Goal: Information Seeking & Learning: Learn about a topic

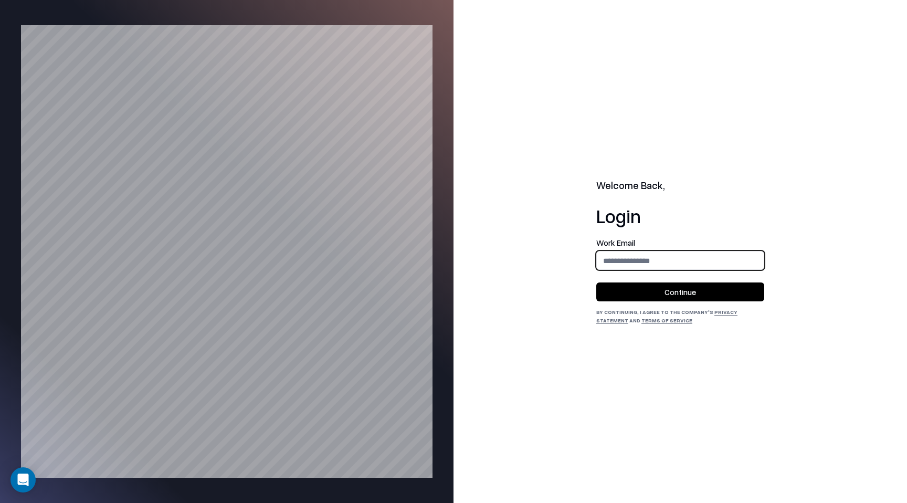
click at [615, 264] on input "email" at bounding box center [680, 260] width 167 height 19
type input "**********"
click at [674, 295] on button "Continue" at bounding box center [680, 291] width 168 height 19
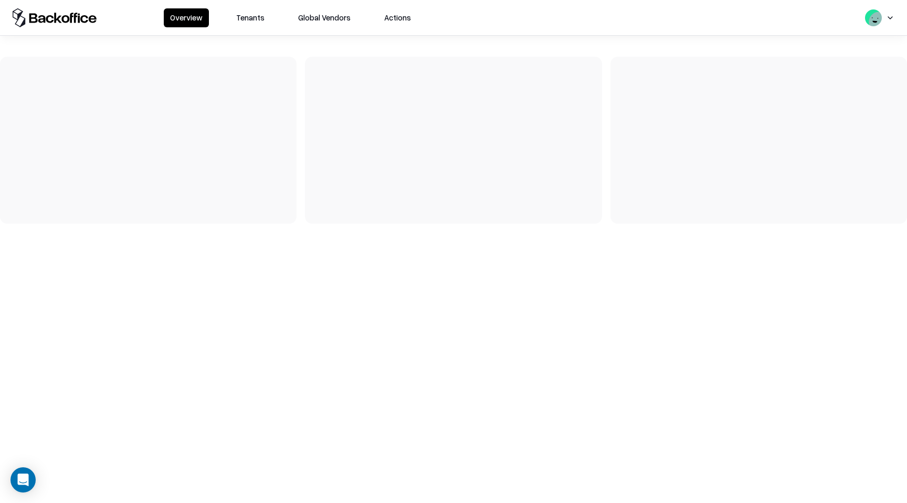
click at [243, 20] on button "Tenants" at bounding box center [250, 17] width 41 height 19
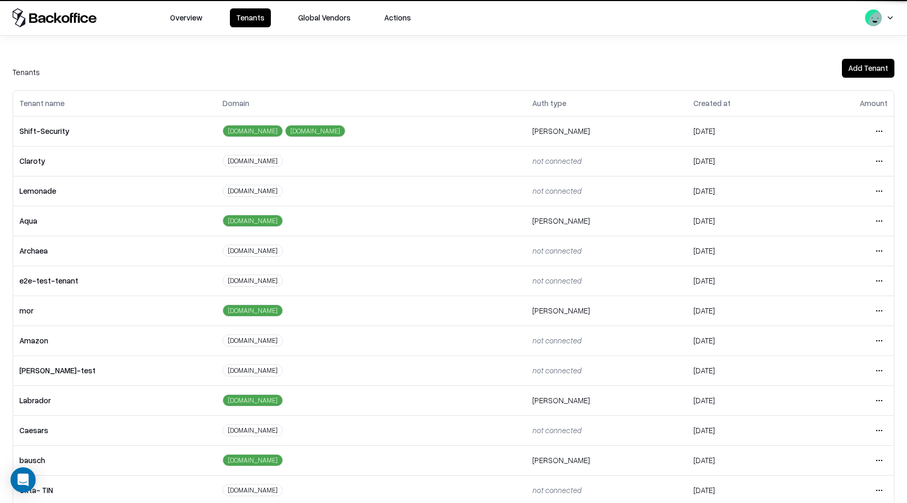
click at [243, 20] on button "Tenants" at bounding box center [250, 17] width 41 height 19
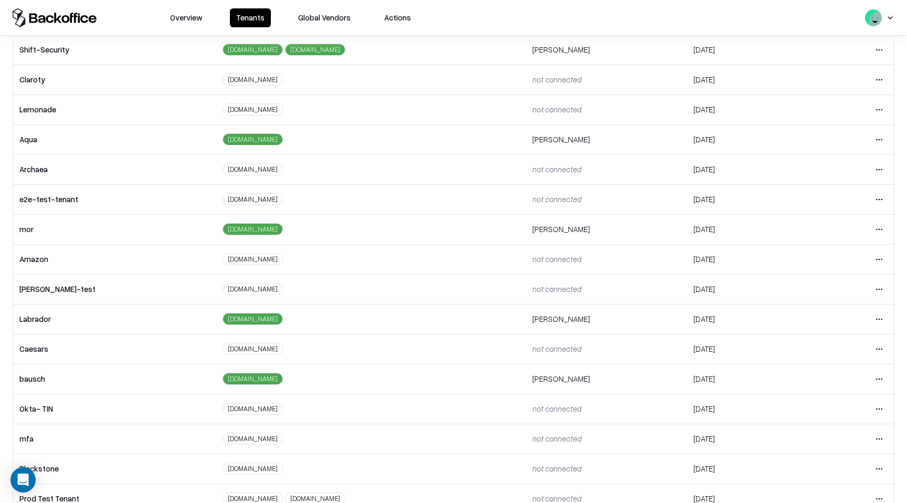
scroll to position [134, 0]
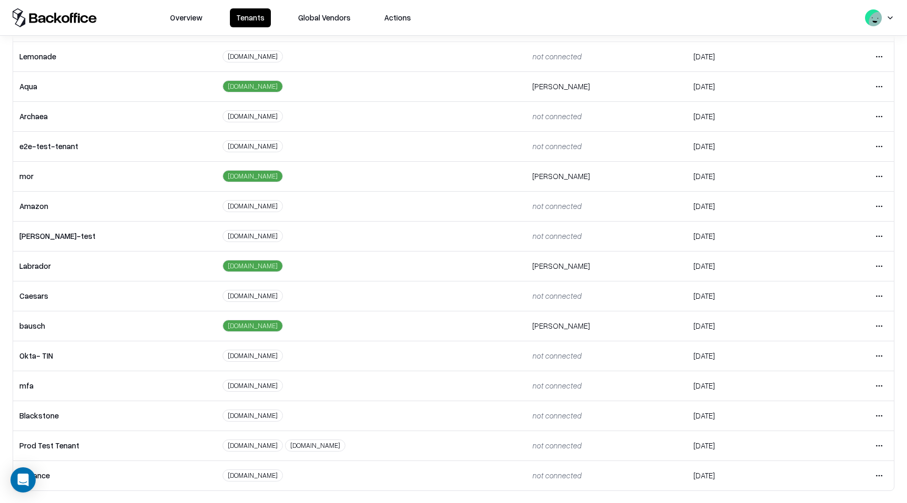
click at [880, 322] on html "Overview Tenants Global Vendors Actions Tenants Add Tenant Tenant name Domain A…" at bounding box center [453, 251] width 907 height 503
click at [815, 416] on div "Login to tenant" at bounding box center [835, 413] width 113 height 21
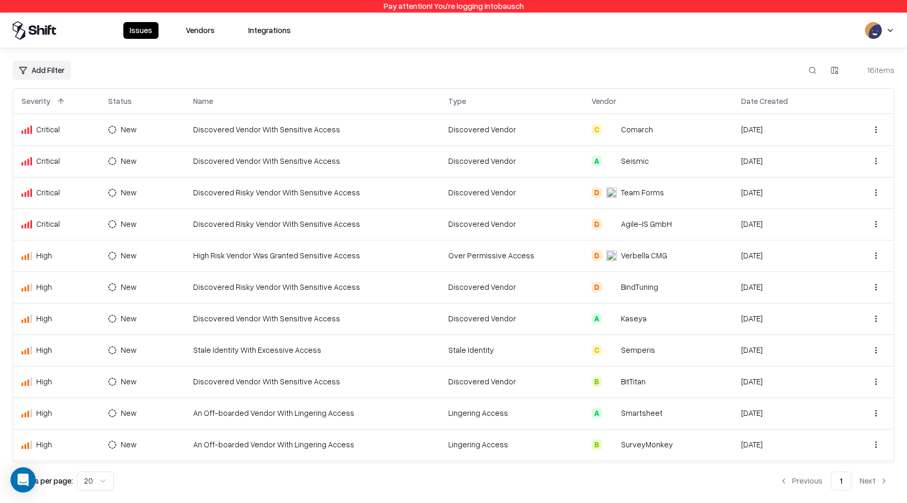
click at [416, 133] on td "Discovered Vendor With Sensitive Access" at bounding box center [313, 129] width 256 height 31
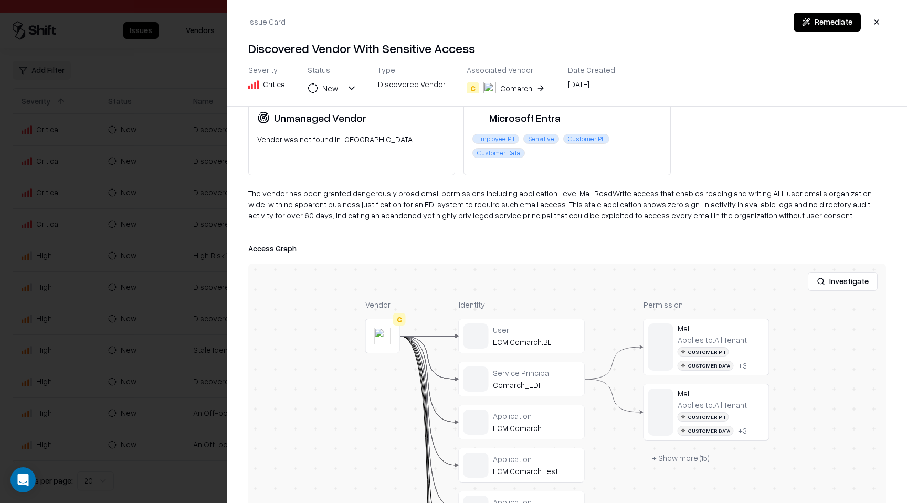
scroll to position [71, 0]
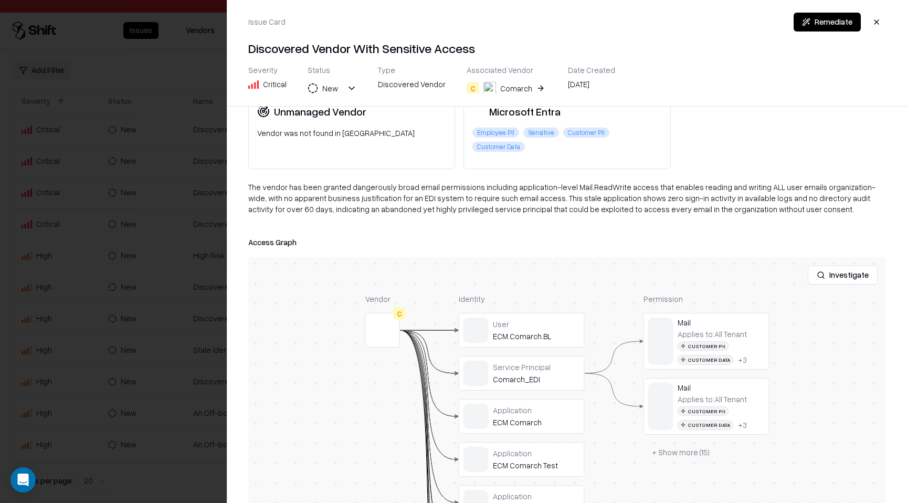
click at [0, 0] on div at bounding box center [0, 0] width 0 height 0
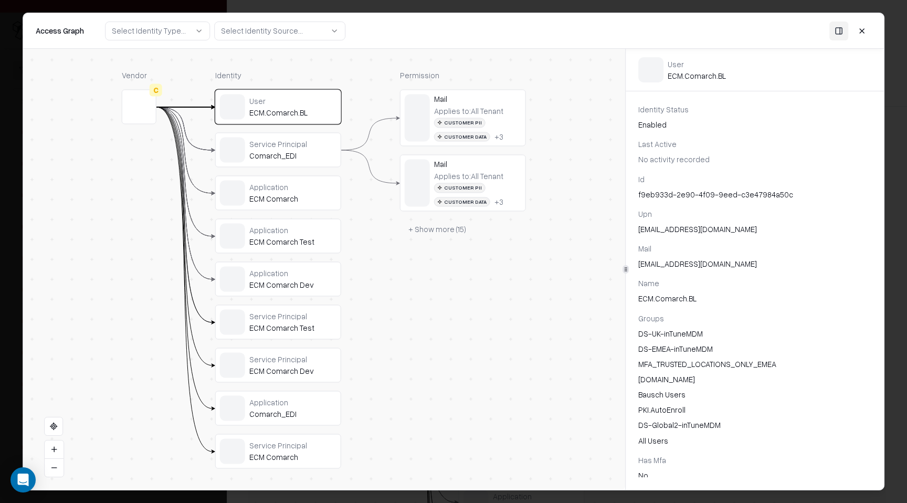
click at [309, 164] on div "Service Principal Comarch_EDI" at bounding box center [278, 150] width 125 height 34
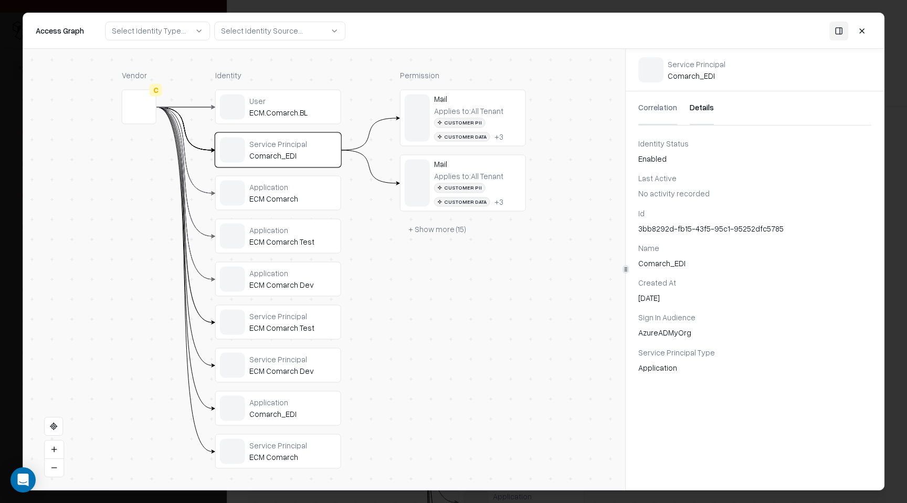
click at [427, 230] on button "+ Show more ( 15 )" at bounding box center [437, 229] width 75 height 19
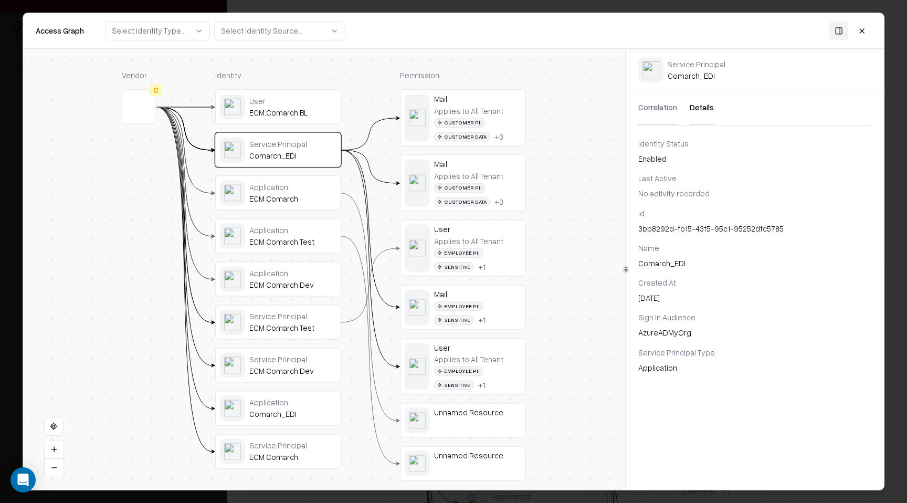
click at [314, 196] on div "ECM Comarch" at bounding box center [292, 198] width 87 height 9
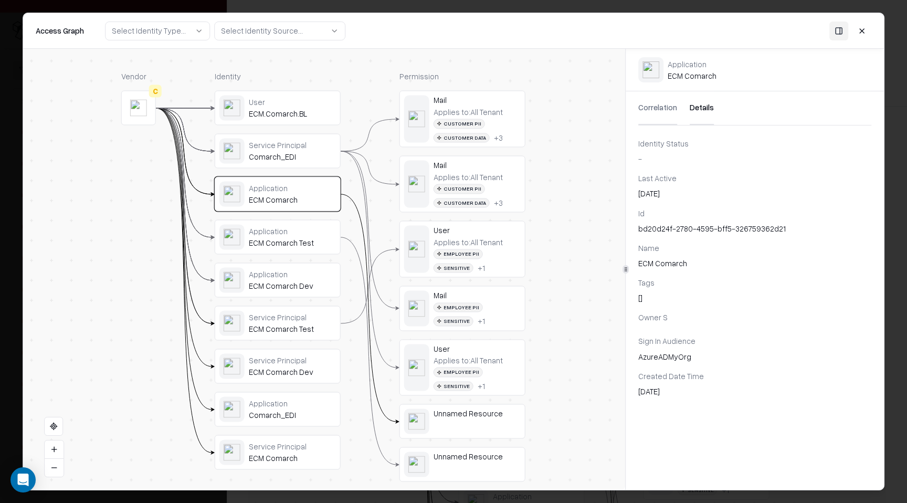
click at [305, 228] on div "Application" at bounding box center [292, 230] width 87 height 9
click at [292, 271] on div "Application" at bounding box center [292, 274] width 87 height 9
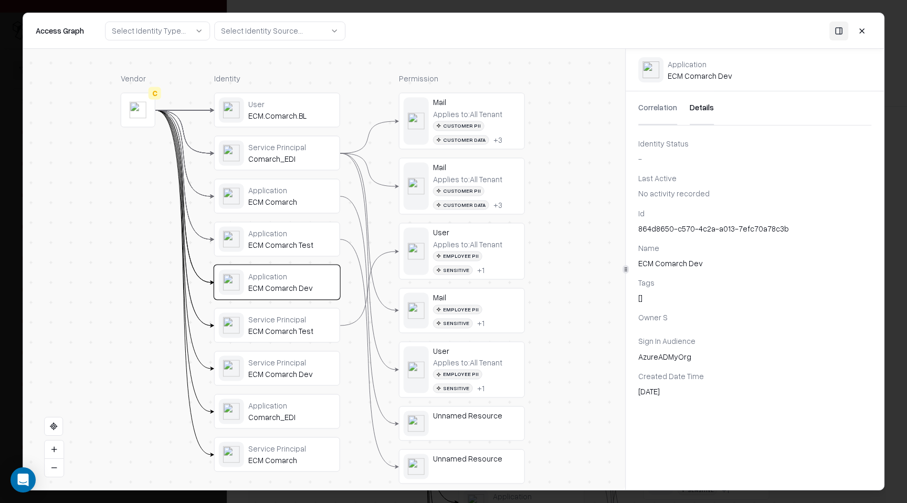
click at [275, 322] on div "Service Principal" at bounding box center [291, 318] width 87 height 9
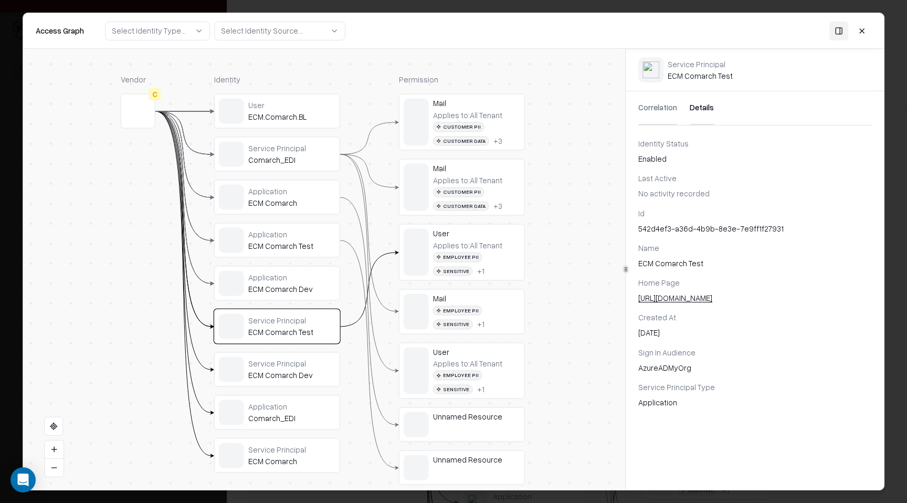
click at [265, 366] on div "Service Principal" at bounding box center [291, 363] width 87 height 9
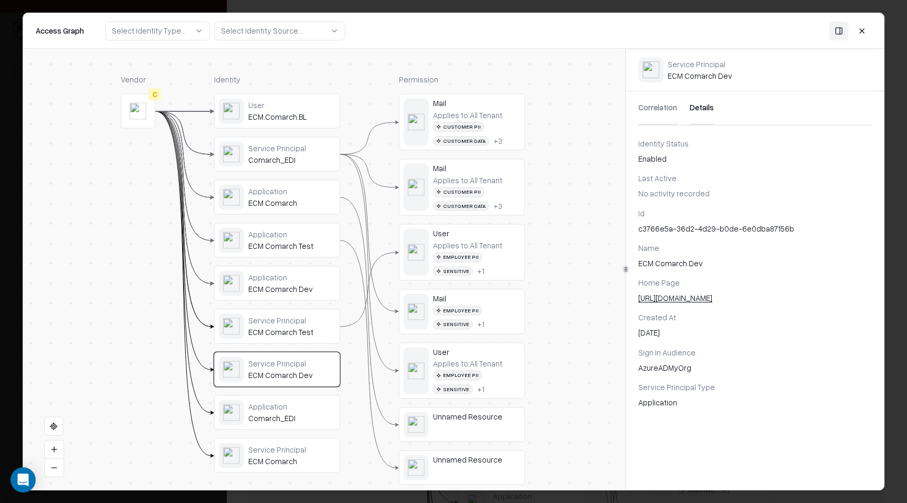
click at [260, 408] on div "Application" at bounding box center [291, 406] width 87 height 9
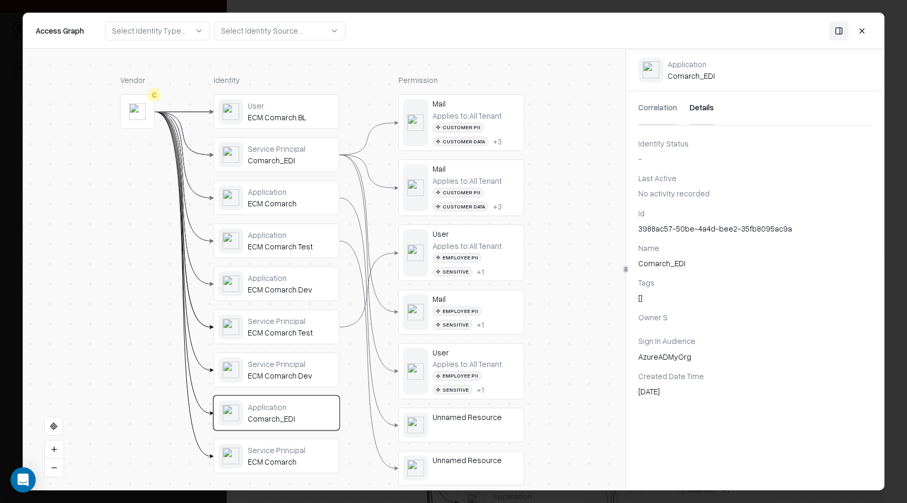
click at [256, 469] on div "Service Principal ECM Comarch" at bounding box center [276, 456] width 125 height 34
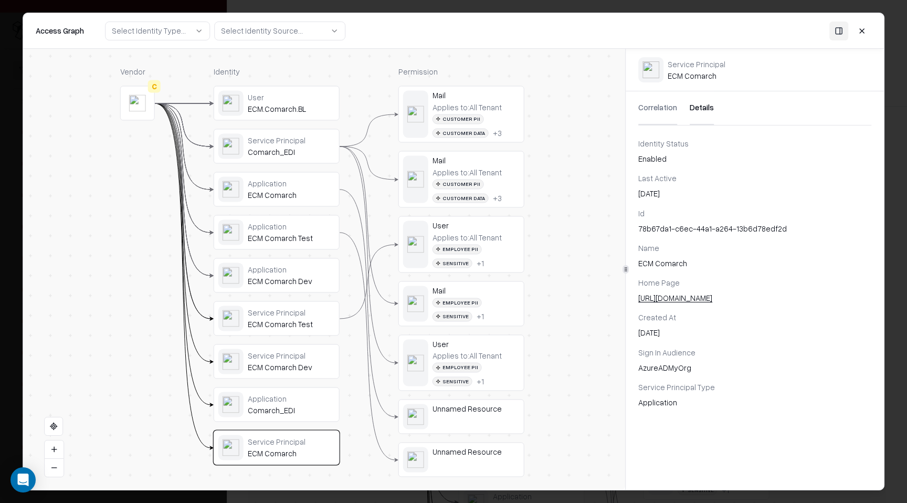
click at [271, 182] on div "Application" at bounding box center [291, 182] width 87 height 9
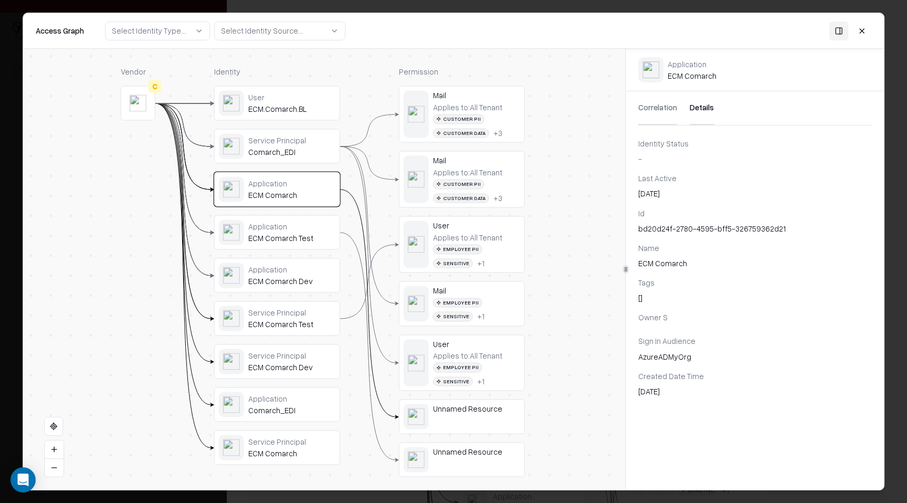
click at [261, 412] on div "Comarch_EDI" at bounding box center [291, 410] width 87 height 9
click at [277, 381] on div "User ECM.Comarch.BL Service Principal Comarch_EDI Application ECM Comarch Appli…" at bounding box center [277, 275] width 126 height 379
click at [277, 368] on div "ECM Comarch Dev" at bounding box center [291, 367] width 87 height 9
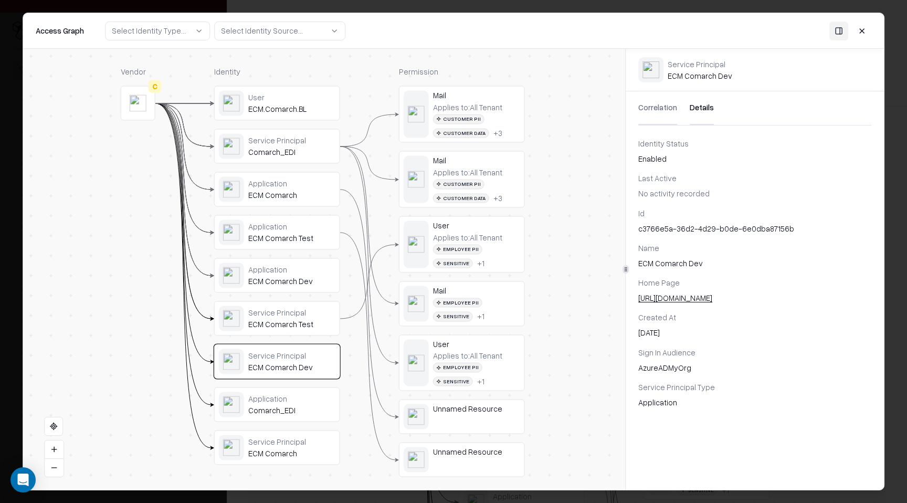
click at [293, 167] on div "User ECM.Comarch.BL Service Principal Comarch_EDI Application ECM Comarch Appli…" at bounding box center [277, 275] width 126 height 379
click at [295, 157] on div "Service Principal Comarch_EDI" at bounding box center [277, 146] width 117 height 25
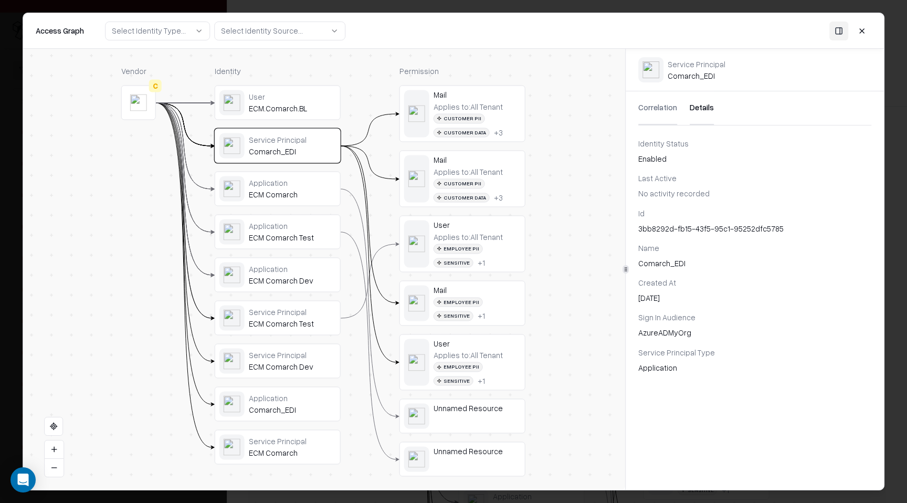
click at [505, 129] on div "Customer PII Customer Data + 3" at bounding box center [477, 126] width 87 height 24
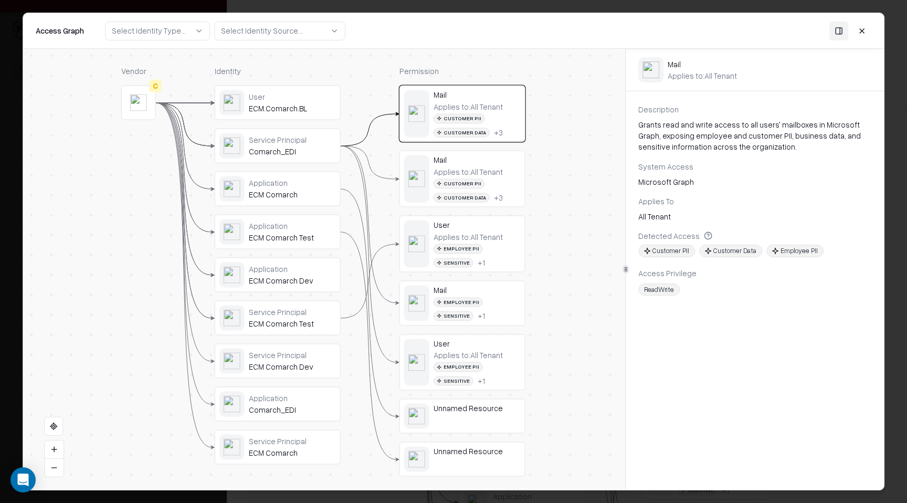
click at [493, 175] on div "Applies to: All Tenant" at bounding box center [468, 171] width 69 height 9
click at [508, 130] on div "Customer PII Customer Data + 3" at bounding box center [477, 126] width 87 height 24
click at [501, 162] on div "Mail" at bounding box center [477, 159] width 87 height 9
click at [459, 229] on div "User" at bounding box center [477, 224] width 87 height 9
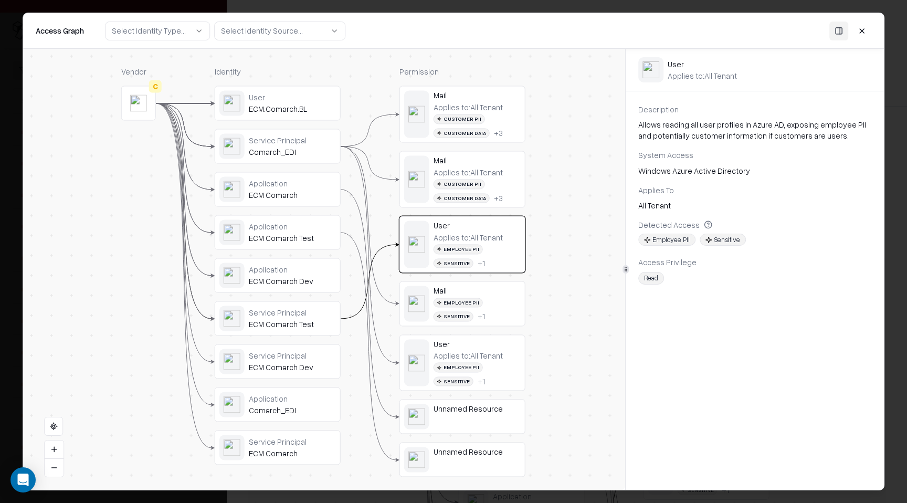
click at [515, 168] on div "Applies to: All Tenant Customer PII Customer Data + 3" at bounding box center [477, 184] width 87 height 35
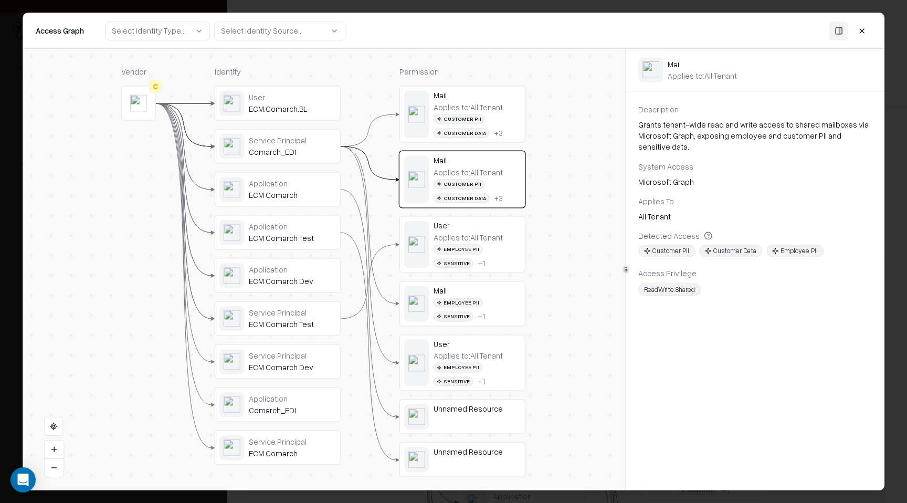
click at [863, 33] on button at bounding box center [862, 30] width 19 height 19
click at [863, 33] on body "Pay attention! You're logging into bausch Issues Vendors Integrations Add Filte…" at bounding box center [453, 251] width 907 height 503
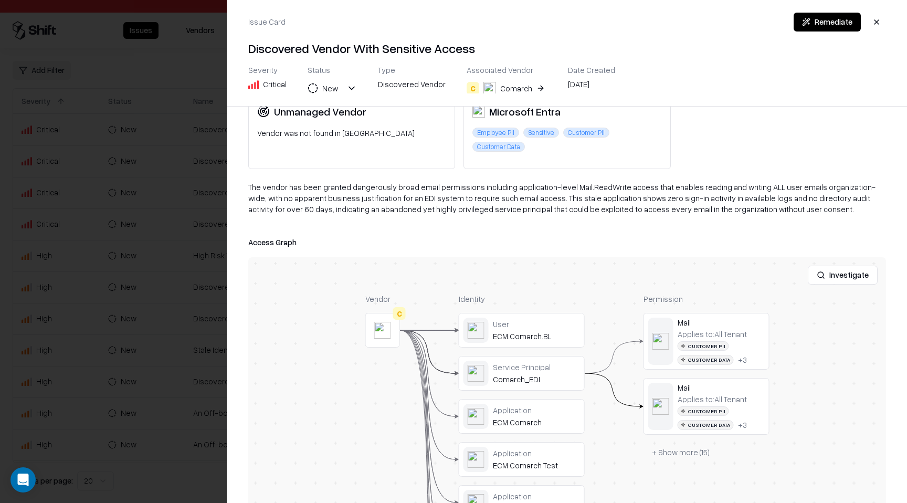
click at [146, 147] on div at bounding box center [453, 251] width 907 height 503
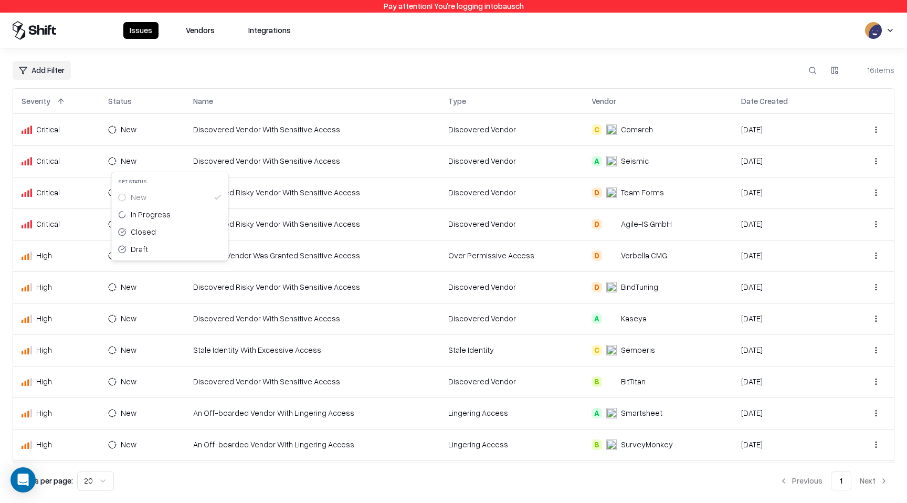
click at [146, 162] on html "Pay attention! You're logging into bausch Issues Vendors Integrations Add Filte…" at bounding box center [453, 251] width 907 height 503
click at [78, 163] on html "Pay attention! You're logging into bausch Issues Vendors Integrations Add Filte…" at bounding box center [453, 251] width 907 height 503
click at [62, 167] on td "Critical" at bounding box center [56, 160] width 87 height 31
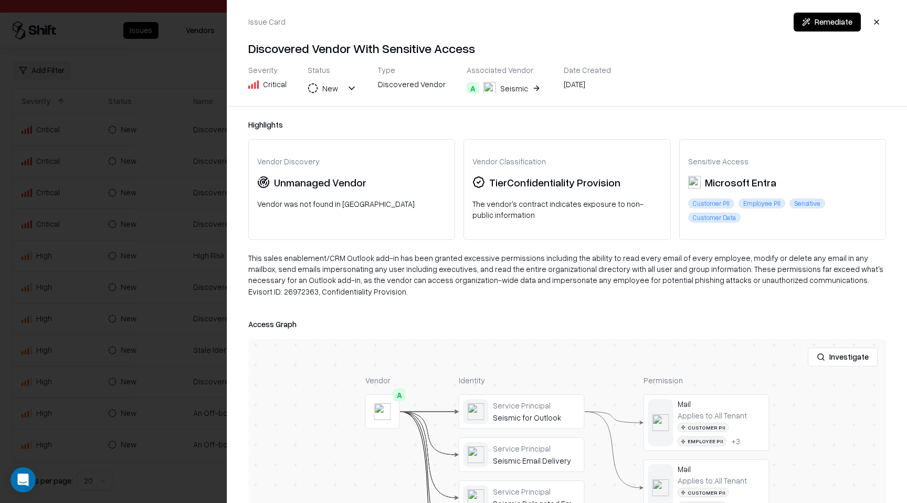
click at [872, 22] on button "button" at bounding box center [876, 22] width 19 height 19
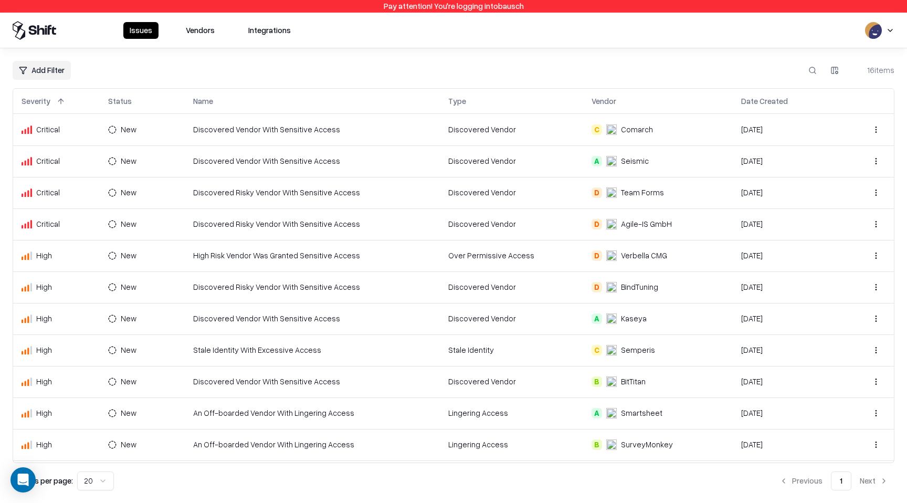
click at [279, 204] on td "Discovered Risky Vendor With Sensitive Access" at bounding box center [313, 192] width 256 height 31
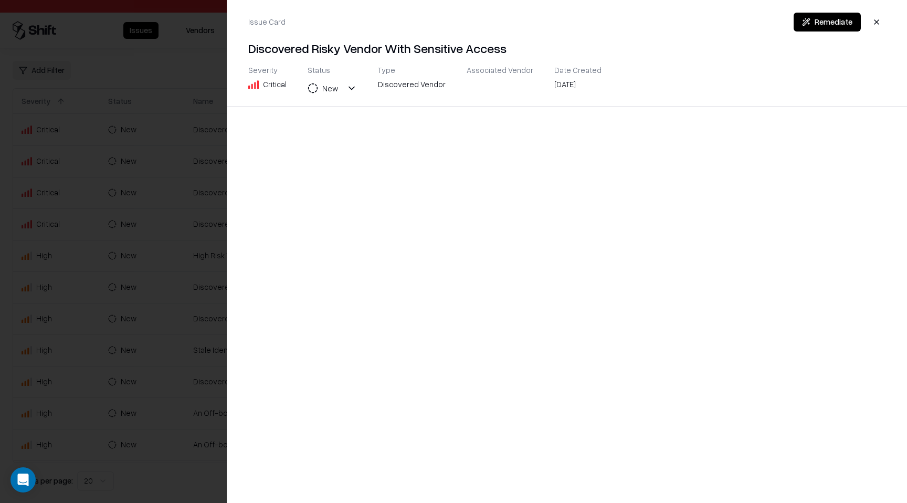
click at [12, 221] on div at bounding box center [453, 251] width 907 height 503
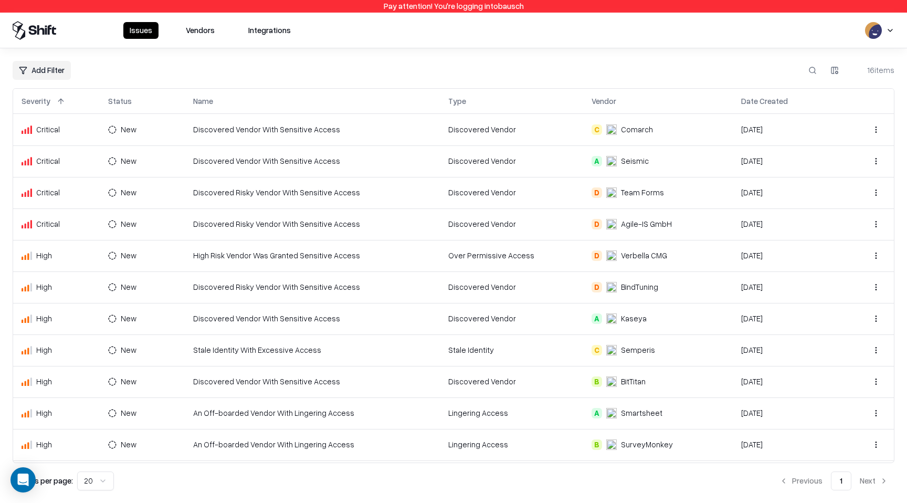
click at [229, 192] on td "Discovered Risky Vendor With Sensitive Access" at bounding box center [313, 192] width 256 height 31
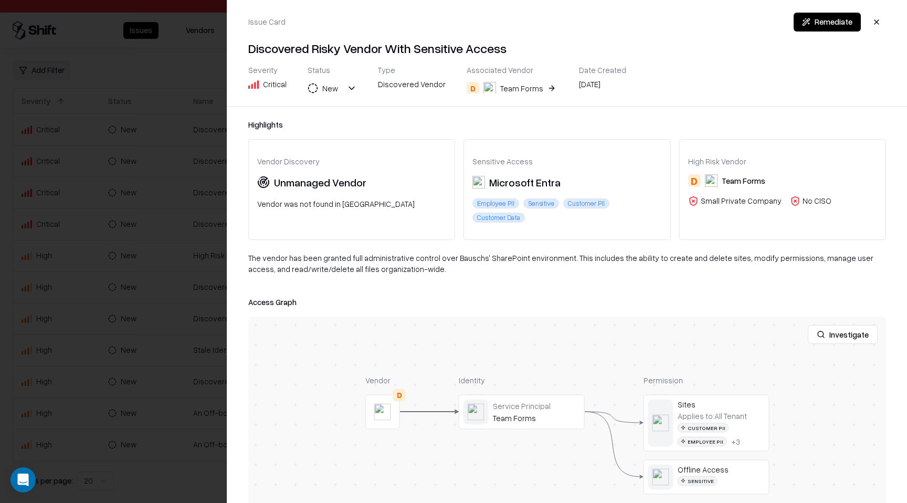
click at [192, 166] on div at bounding box center [453, 251] width 907 height 503
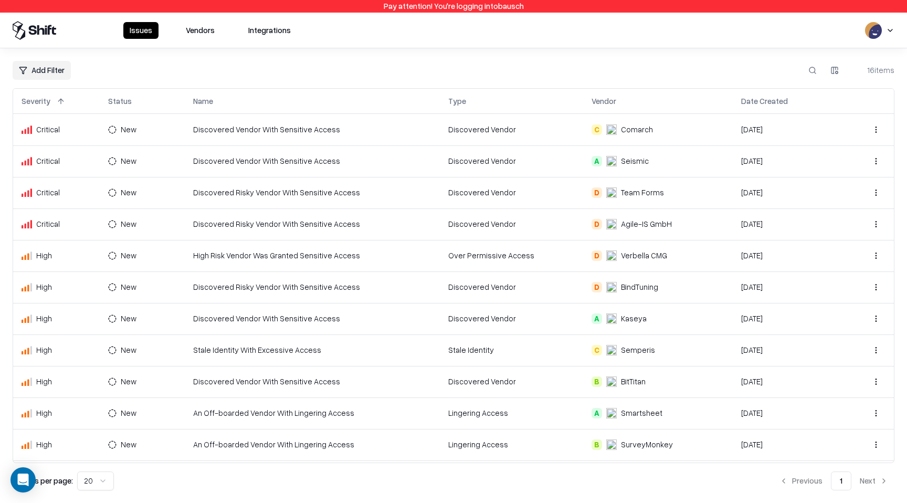
click at [335, 226] on td "Discovered Risky Vendor With Sensitive Access" at bounding box center [313, 223] width 256 height 31
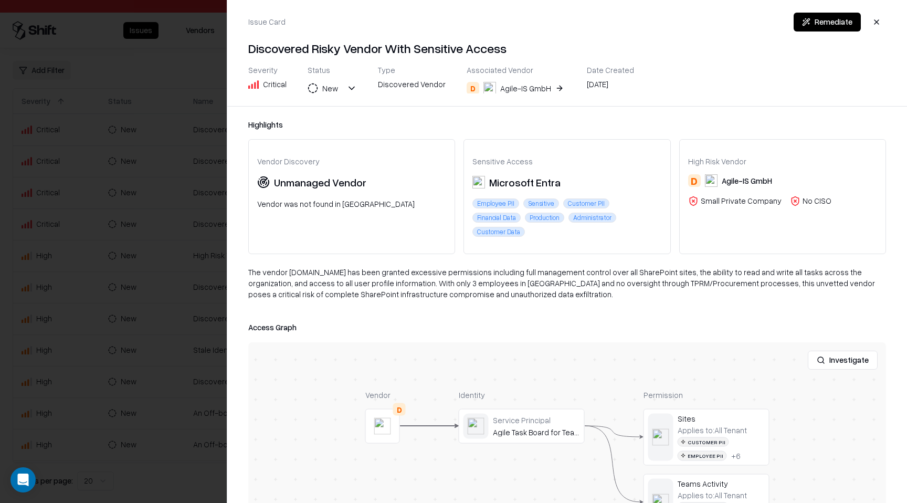
click at [84, 104] on div at bounding box center [453, 251] width 907 height 503
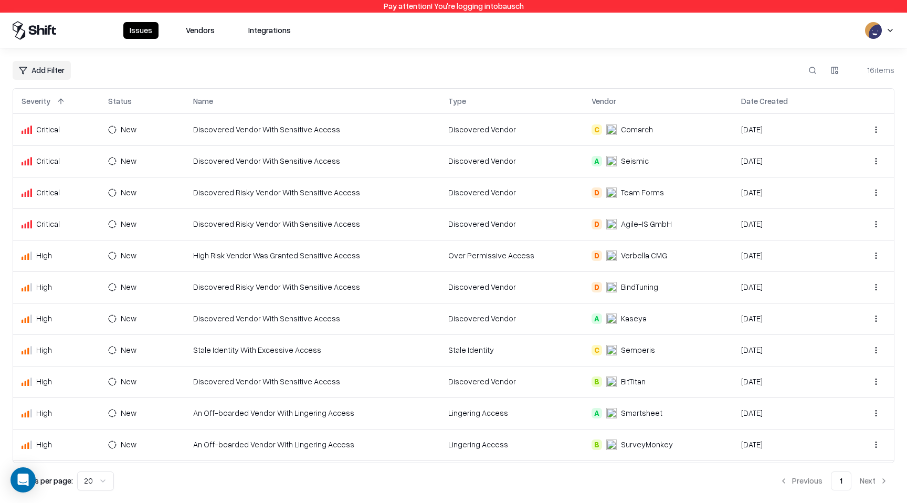
click at [362, 257] on td "High Risk Vendor Was Granted Sensitive Access" at bounding box center [313, 255] width 256 height 31
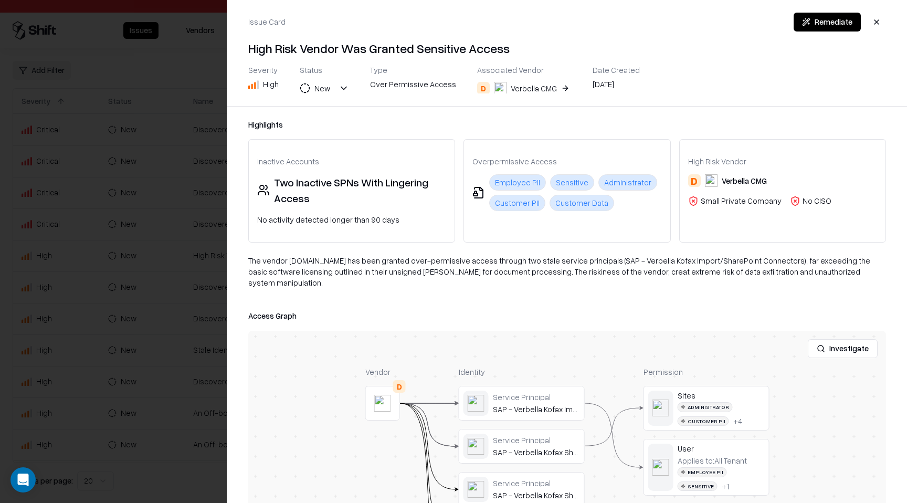
click at [877, 22] on button "button" at bounding box center [876, 22] width 19 height 19
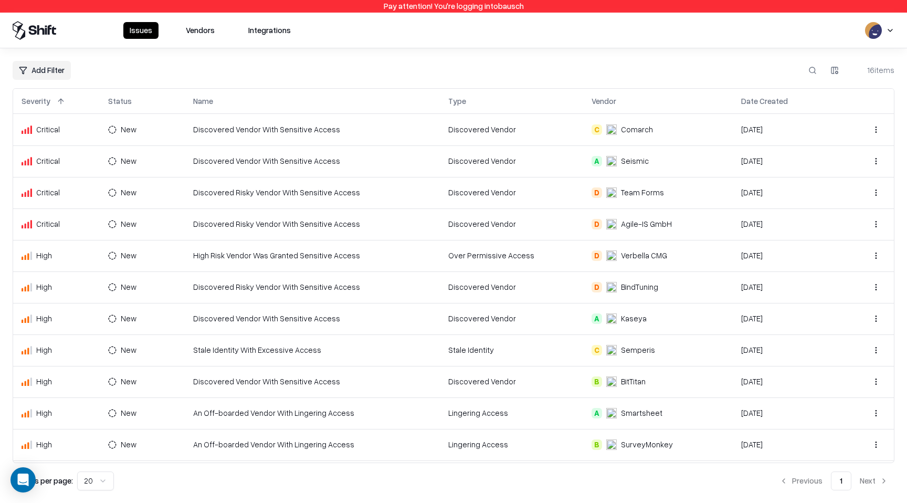
click at [453, 284] on td "Discovered Vendor" at bounding box center [511, 286] width 143 height 31
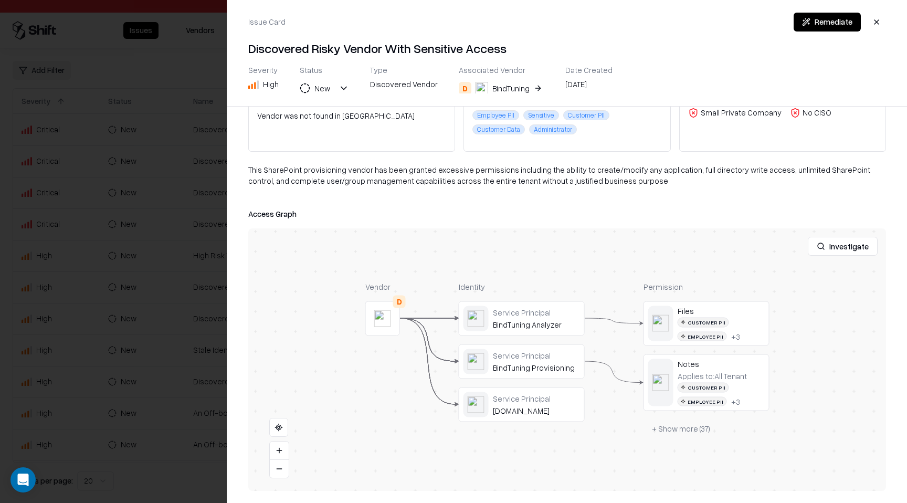
scroll to position [89, 0]
click at [678, 435] on button "+ Show more ( 37 )" at bounding box center [681, 428] width 75 height 19
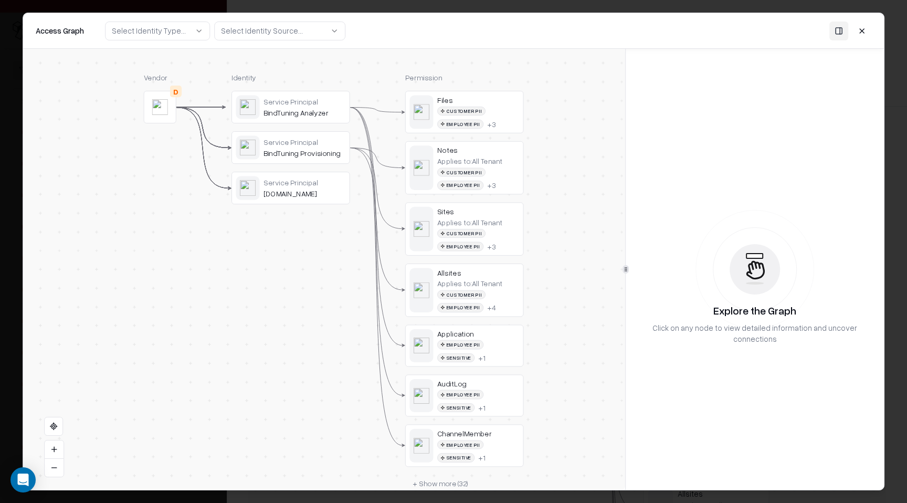
drag, startPoint x: 537, startPoint y: 259, endPoint x: 537, endPoint y: 269, distance: 10.0
click at [537, 269] on div "Vendor D Identity Service Principal BindTuning Analyzer Service Principal BindT…" at bounding box center [324, 269] width 602 height 441
click at [866, 31] on button at bounding box center [862, 30] width 19 height 19
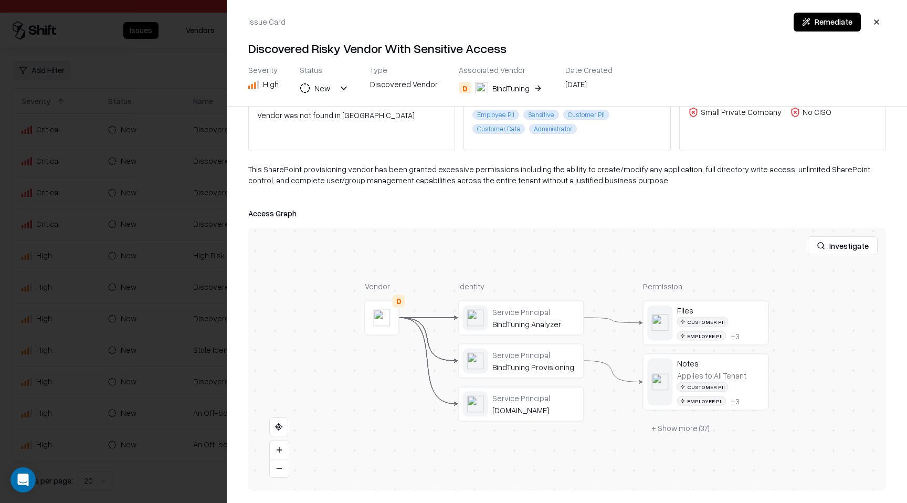
click at [0, 0] on div at bounding box center [0, 0] width 0 height 0
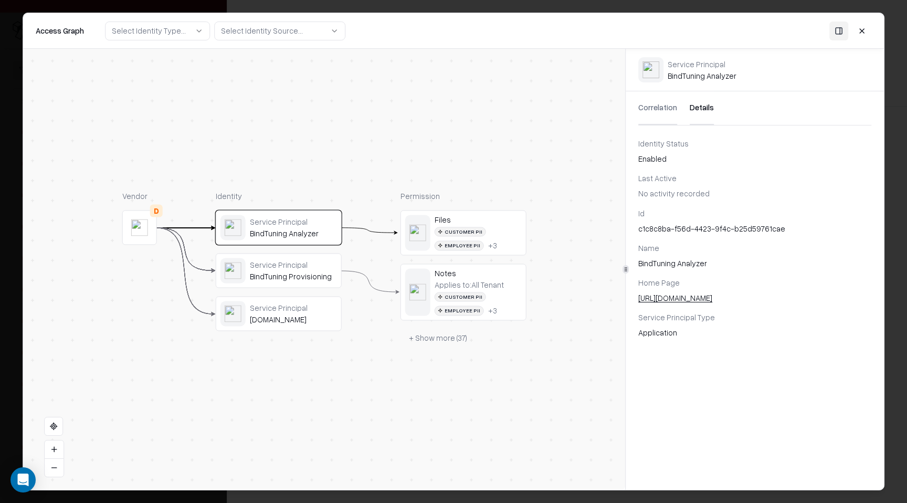
click at [698, 107] on button "Details" at bounding box center [702, 108] width 24 height 34
click at [295, 280] on div "BindTuning Provisioning" at bounding box center [293, 276] width 87 height 9
click at [290, 319] on div "BindTuning.com" at bounding box center [293, 321] width 87 height 9
click at [865, 25] on button at bounding box center [862, 30] width 19 height 19
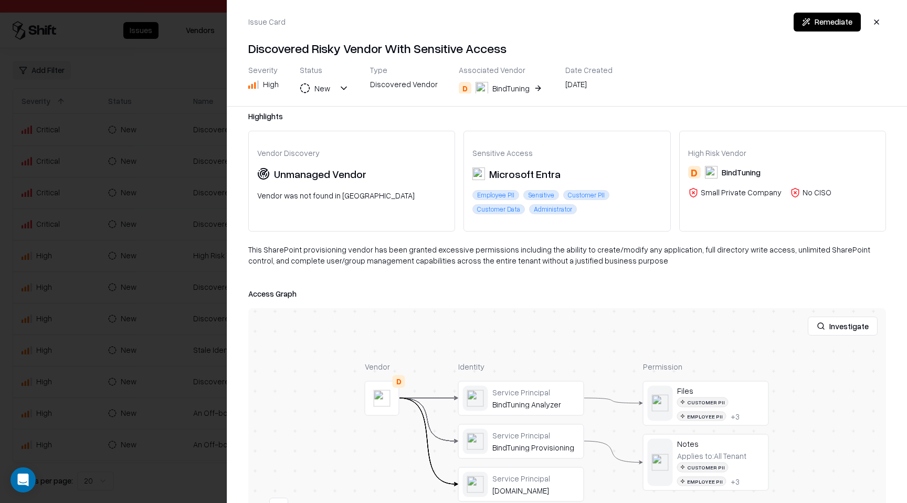
scroll to position [6, 0]
click at [875, 21] on button "button" at bounding box center [876, 22] width 19 height 19
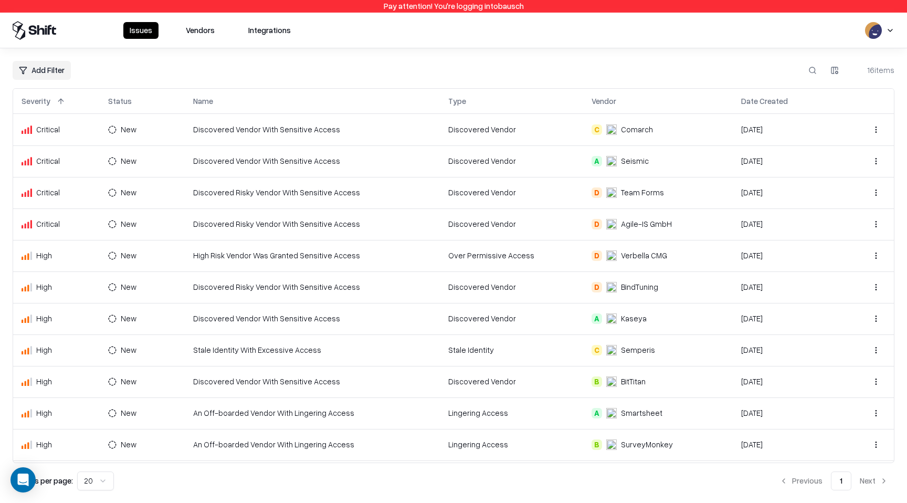
click at [569, 313] on td "Discovered Vendor" at bounding box center [511, 318] width 143 height 31
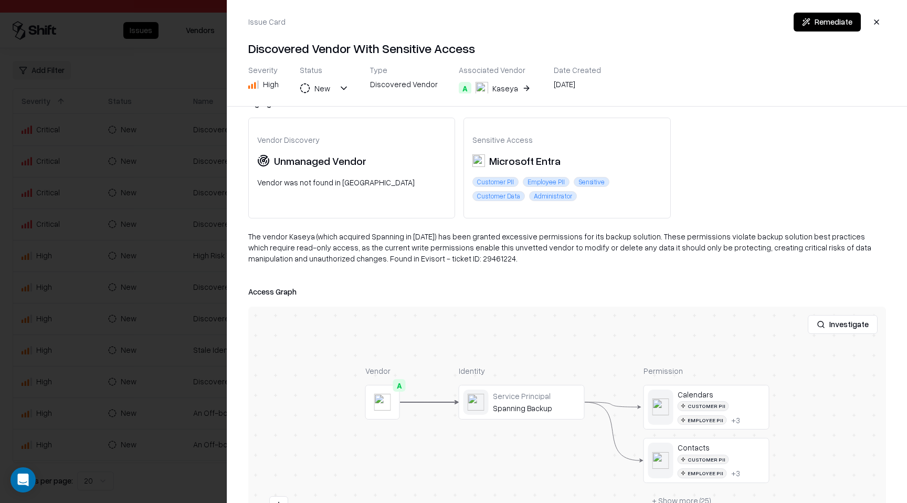
scroll to position [23, 0]
click at [0, 0] on div at bounding box center [0, 0] width 0 height 0
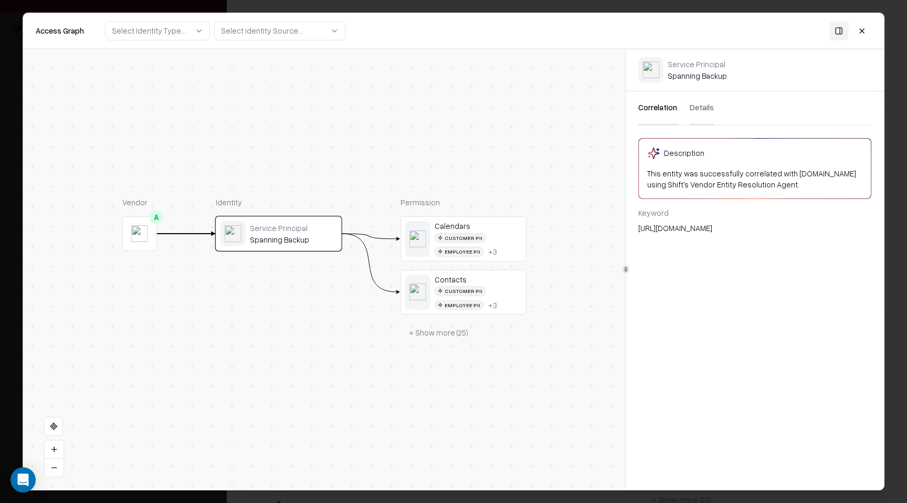
click at [696, 111] on button "Details" at bounding box center [702, 108] width 24 height 34
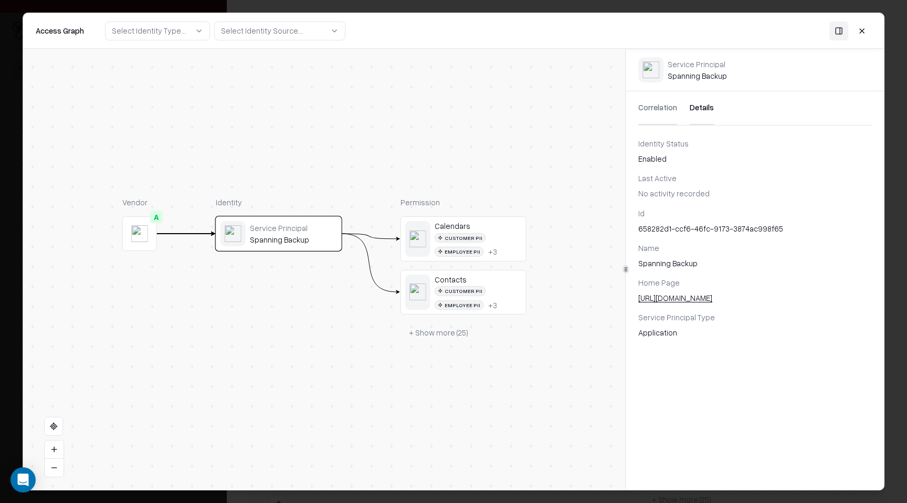
click at [696, 111] on button "Details" at bounding box center [702, 108] width 24 height 34
click at [466, 329] on button "+ Show more ( 25 )" at bounding box center [438, 332] width 76 height 19
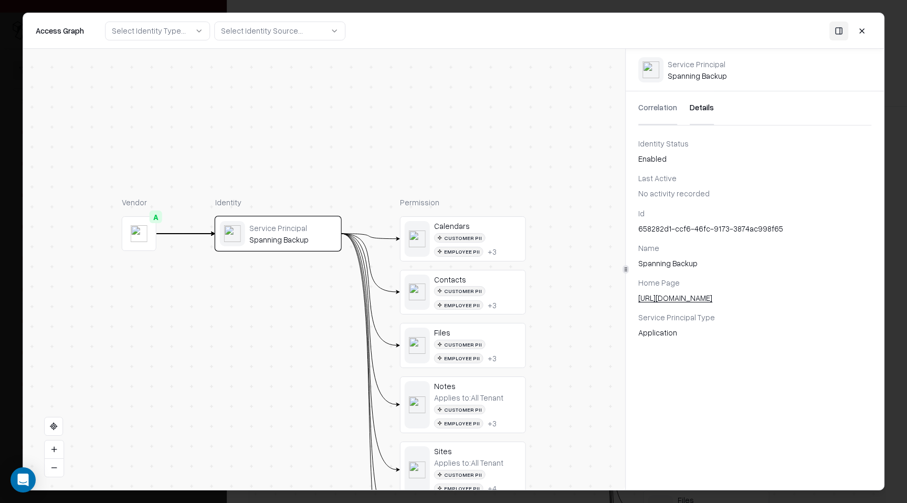
click at [863, 35] on button at bounding box center [862, 30] width 19 height 19
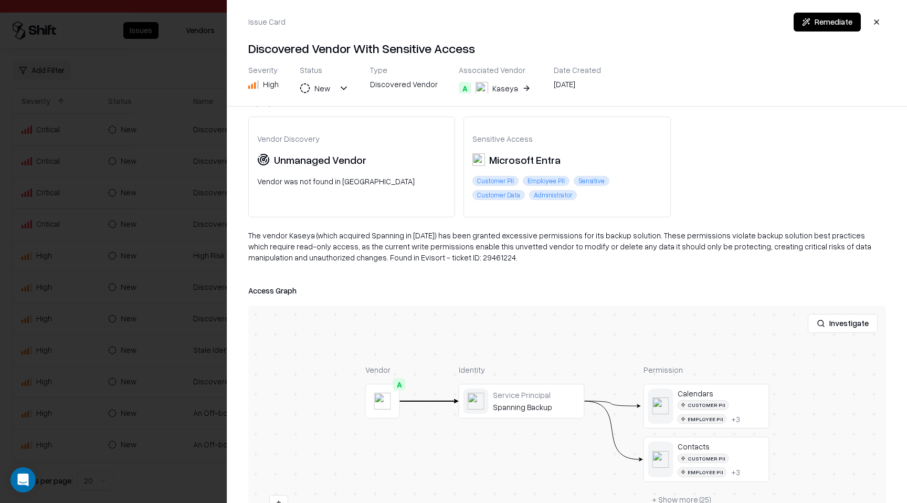
click at [863, 35] on div "Issue Card Remediate Discovered Vendor With Sensitive Access Severity High Stat…" at bounding box center [567, 53] width 680 height 106
click at [880, 25] on button "button" at bounding box center [876, 22] width 19 height 19
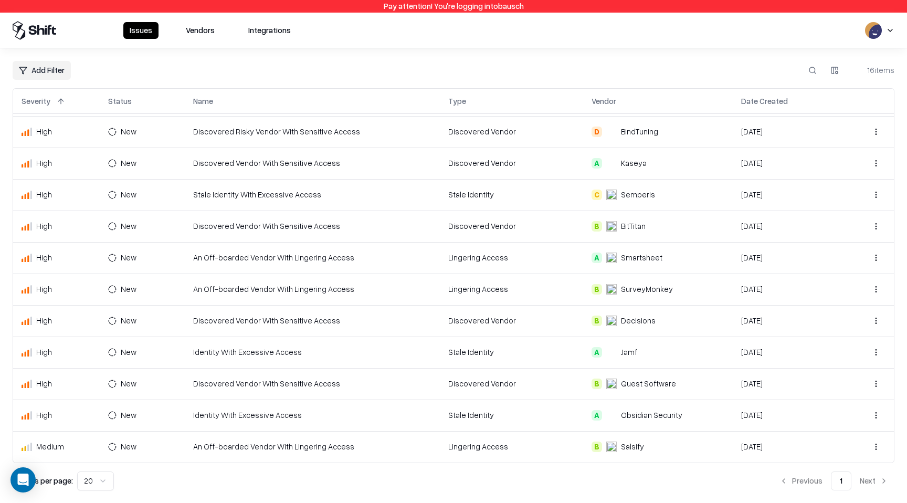
scroll to position [153, 0]
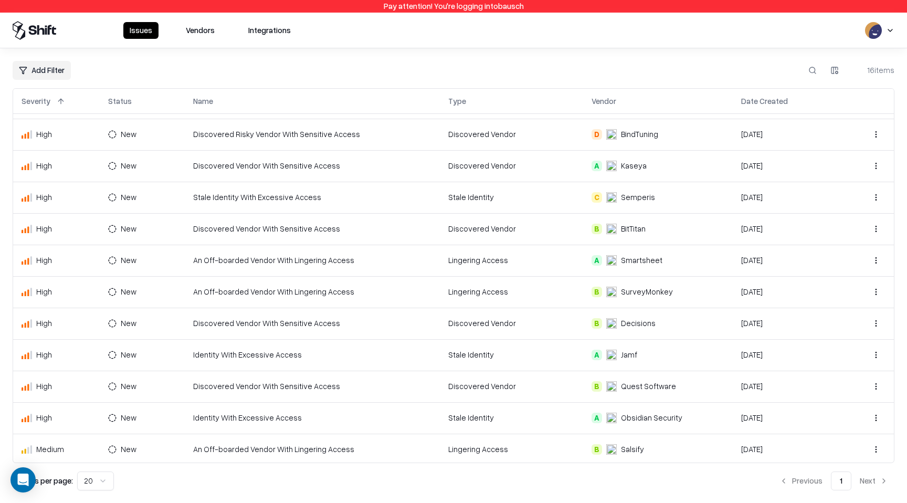
click at [510, 205] on td "Stale Identity" at bounding box center [511, 197] width 143 height 31
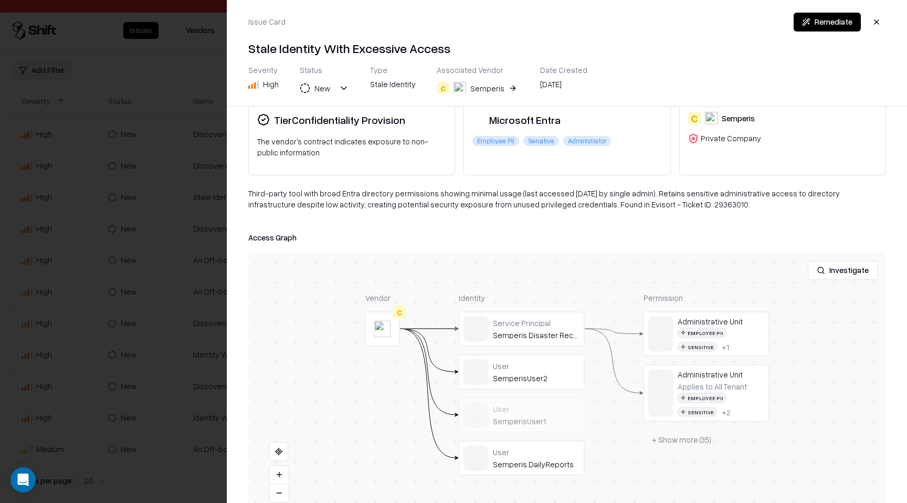
scroll to position [70, 0]
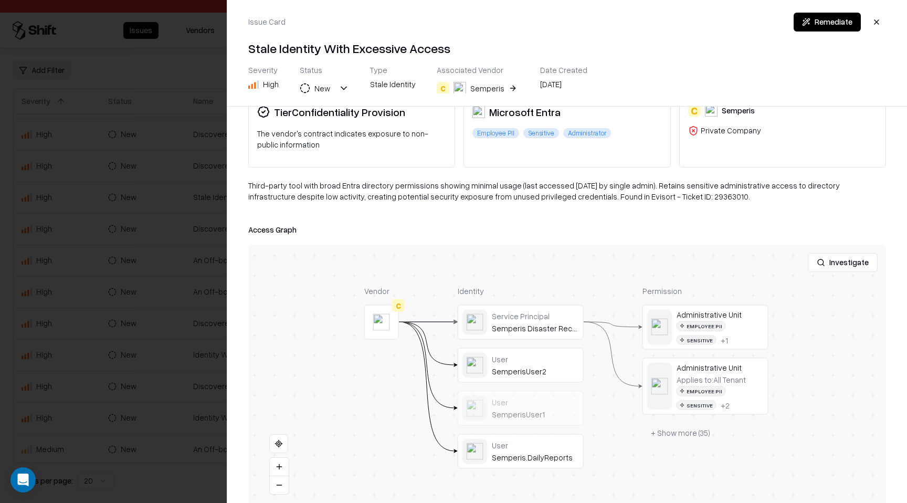
click at [0, 0] on button at bounding box center [0, 0] width 0 height 0
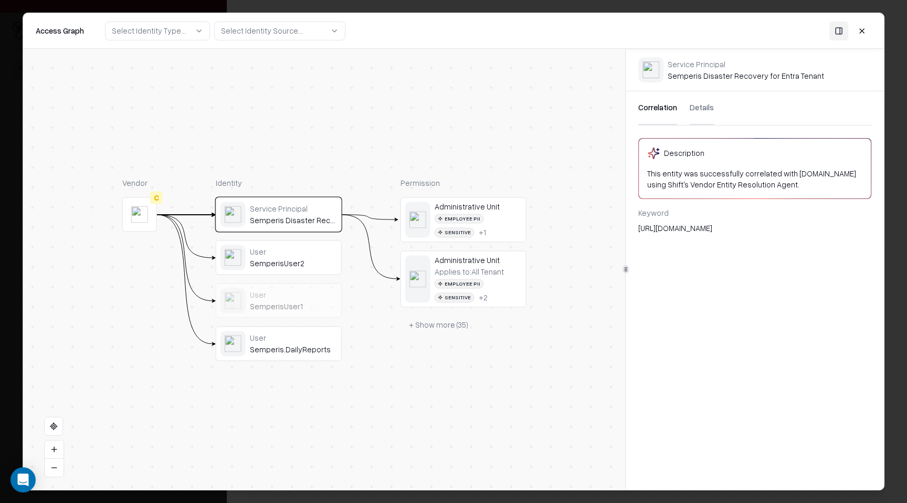
click at [699, 118] on button "Details" at bounding box center [702, 108] width 24 height 34
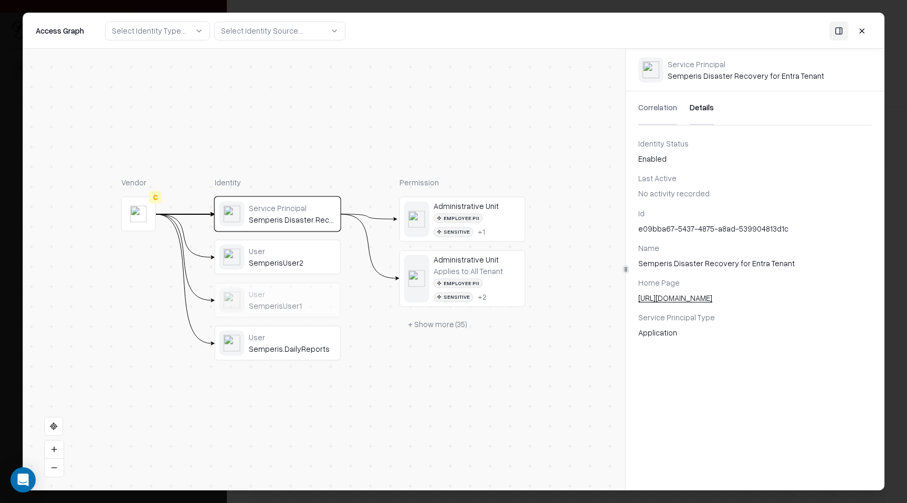
click at [310, 258] on div "SemperisUser2" at bounding box center [292, 262] width 87 height 9
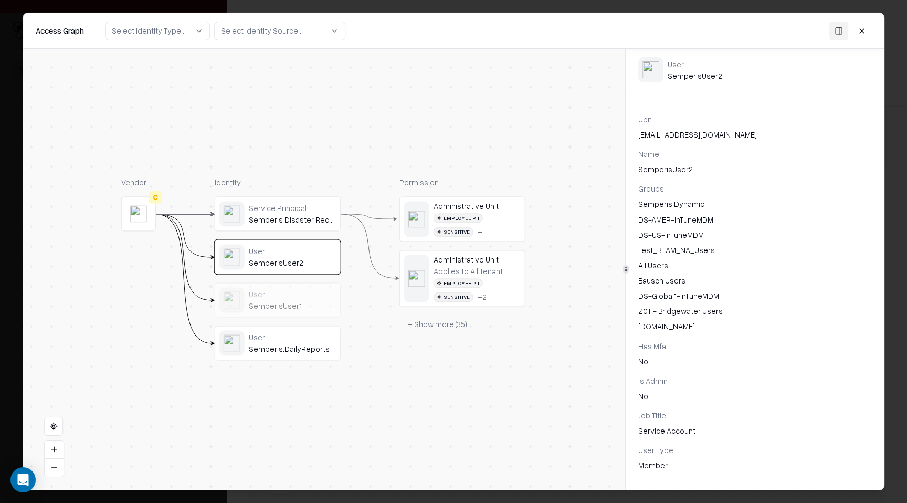
scroll to position [121, 0]
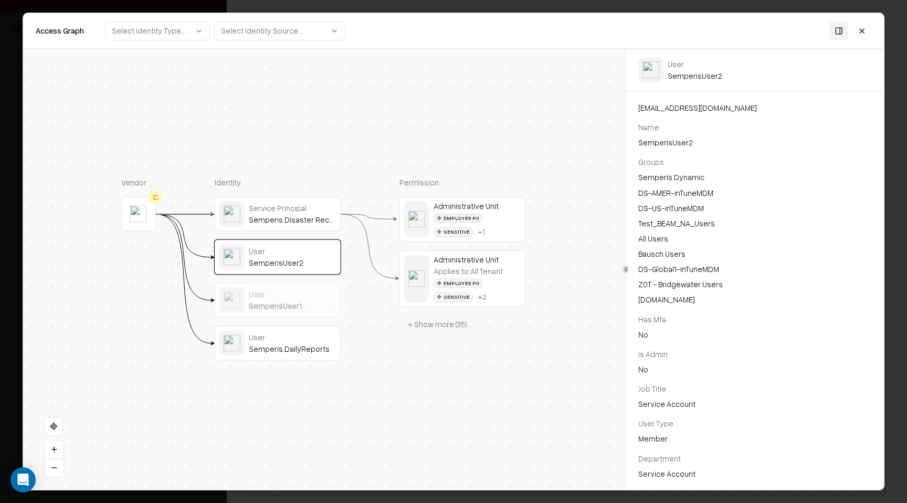
click at [304, 338] on div "User" at bounding box center [292, 336] width 87 height 9
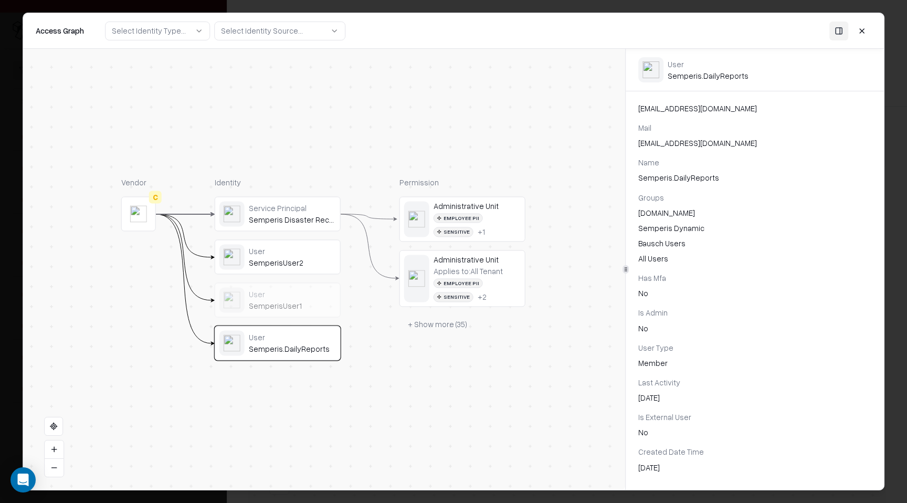
click at [302, 312] on div "User SemperisUser1" at bounding box center [277, 300] width 117 height 25
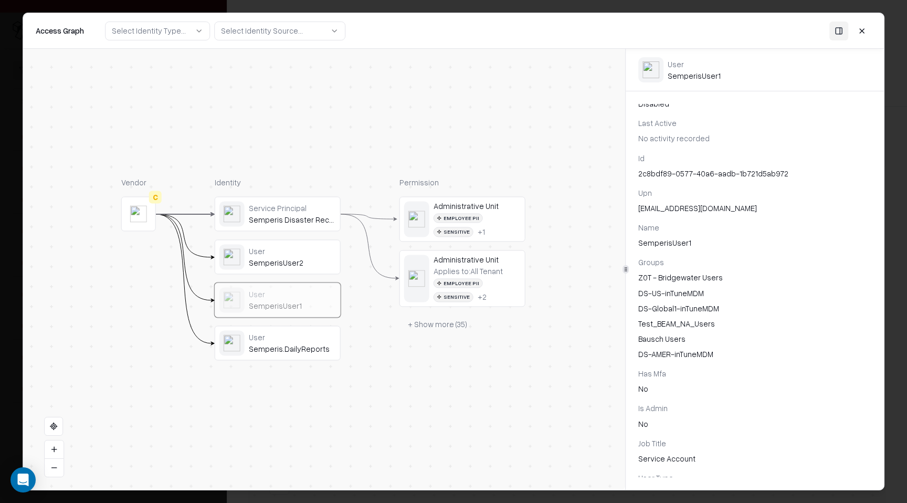
scroll to position [0, 0]
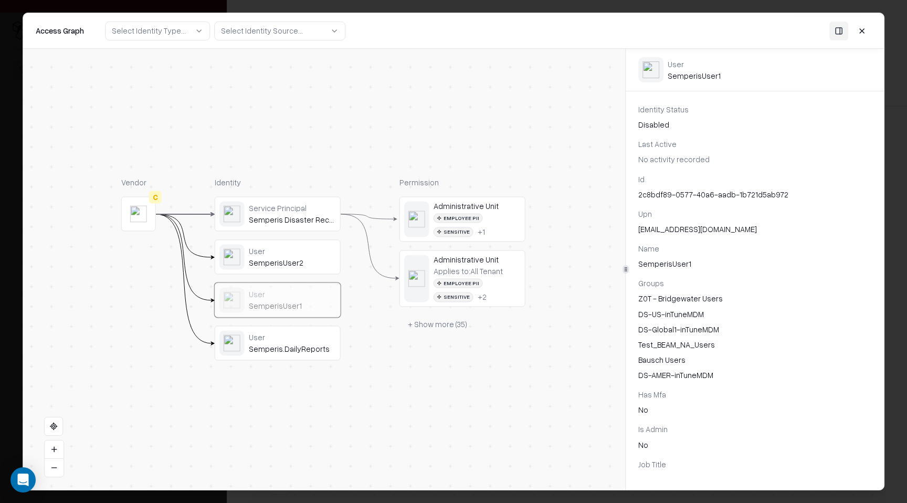
click at [867, 34] on button at bounding box center [862, 30] width 19 height 19
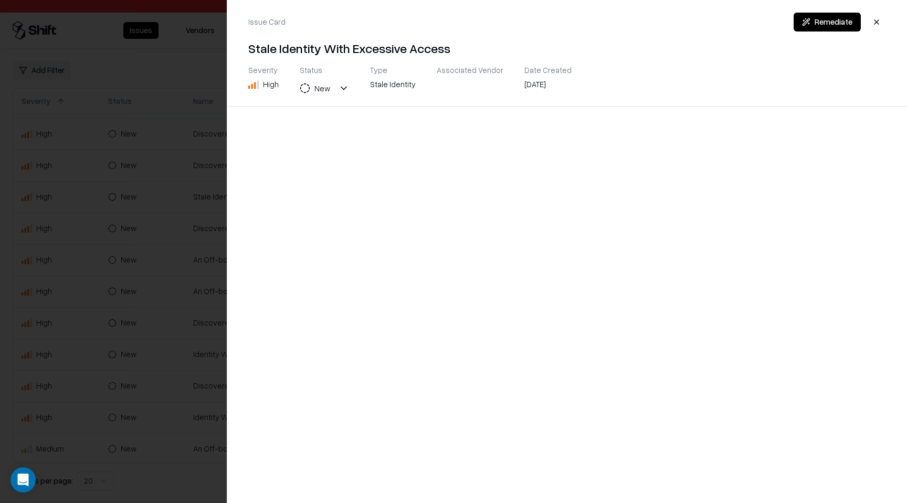
click at [78, 185] on div at bounding box center [453, 251] width 907 height 503
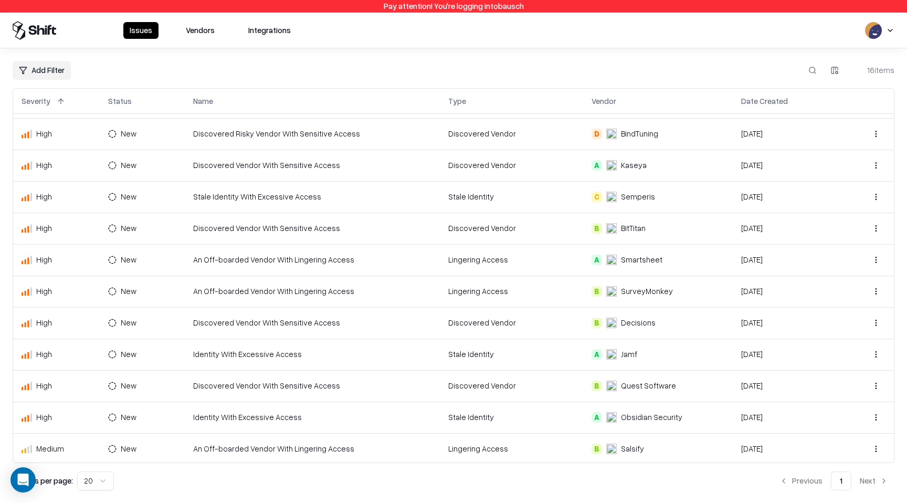
click at [86, 233] on div "High" at bounding box center [57, 228] width 70 height 11
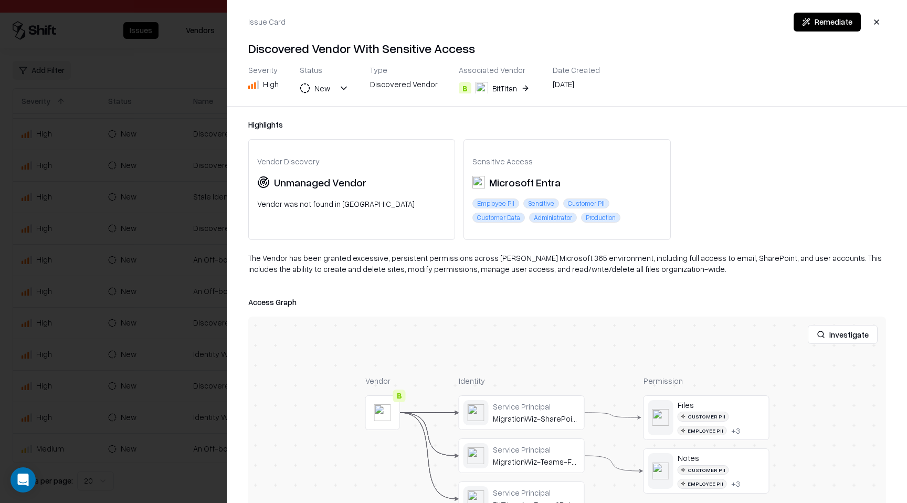
click at [116, 128] on div at bounding box center [453, 251] width 907 height 503
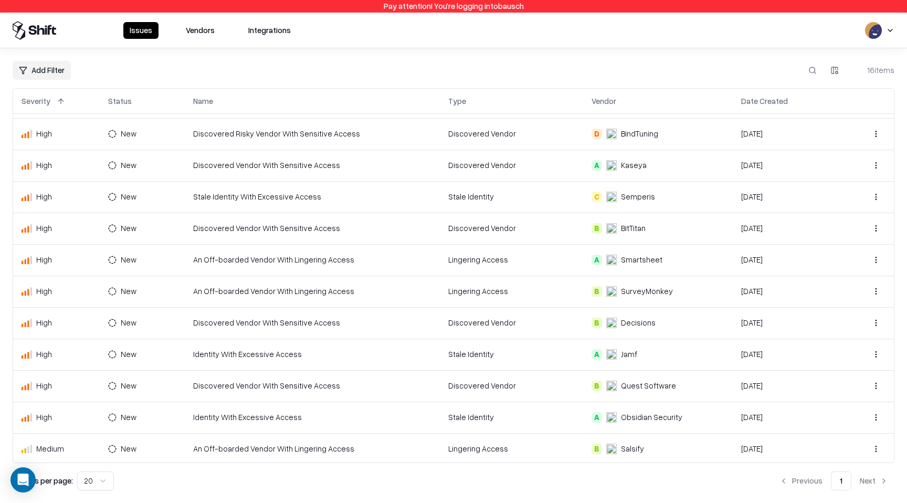
click at [292, 268] on td "An Off-boarded Vendor With Lingering Access" at bounding box center [313, 259] width 256 height 31
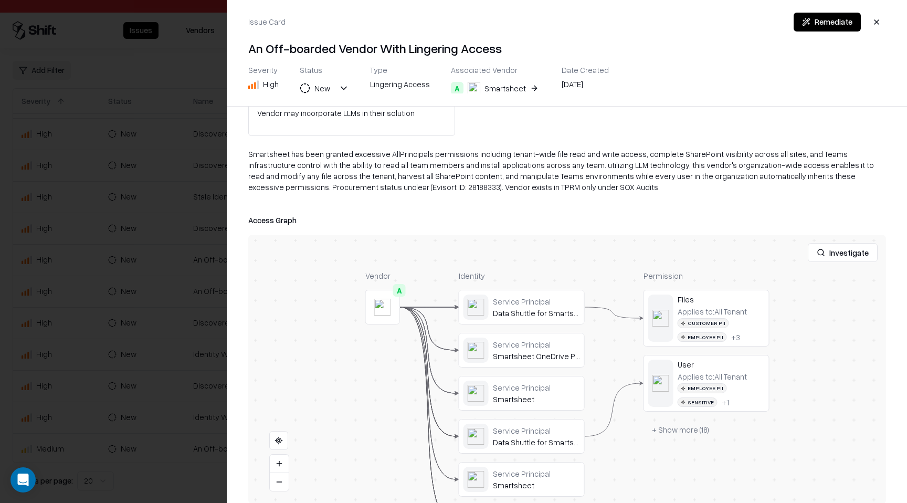
scroll to position [214, 0]
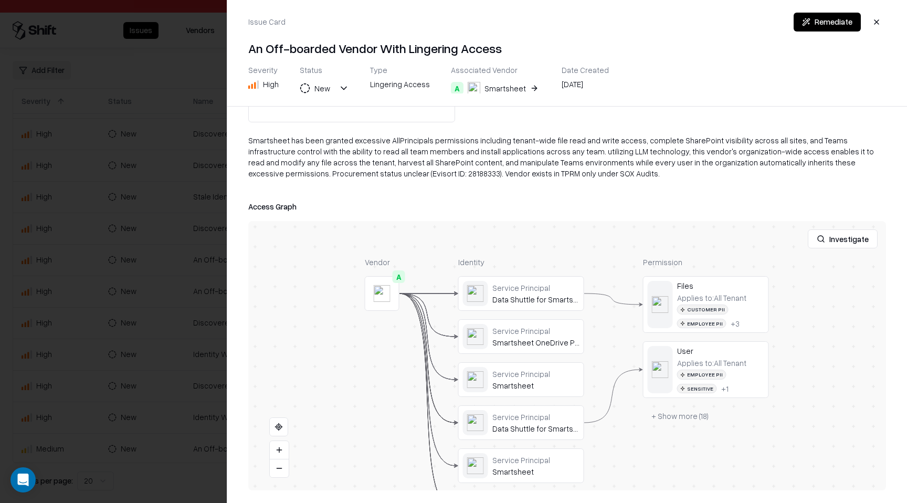
click at [248, 293] on div "Vendor A Identity Service Principal Data Shuttle for Smartsheet Service Princip…" at bounding box center [567, 355] width 638 height 269
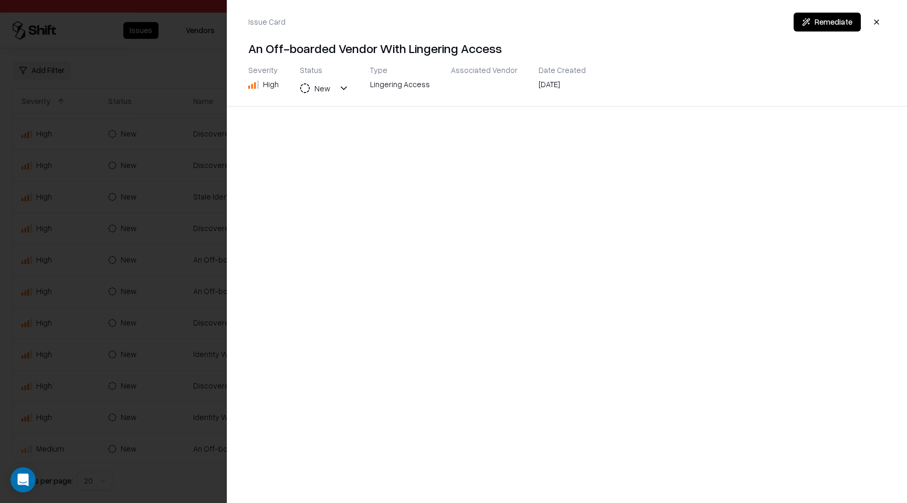
click at [174, 296] on div at bounding box center [453, 251] width 907 height 503
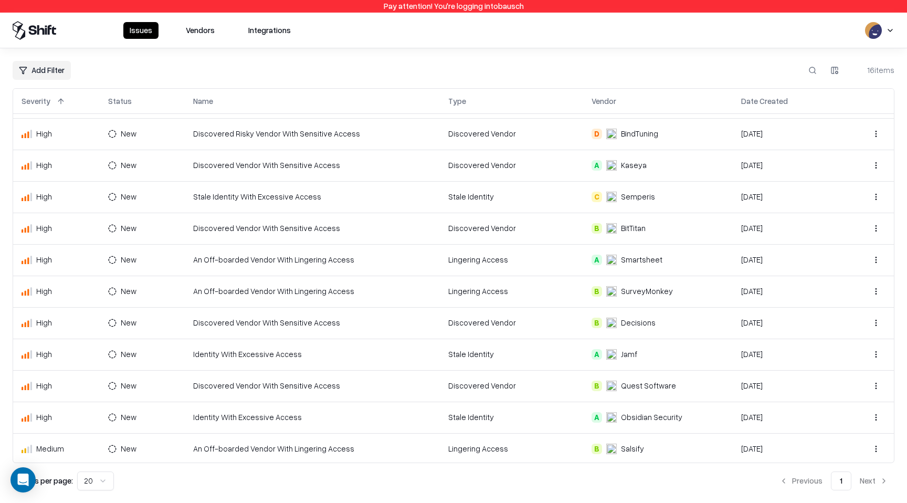
click at [204, 35] on button "Vendors" at bounding box center [200, 30] width 41 height 17
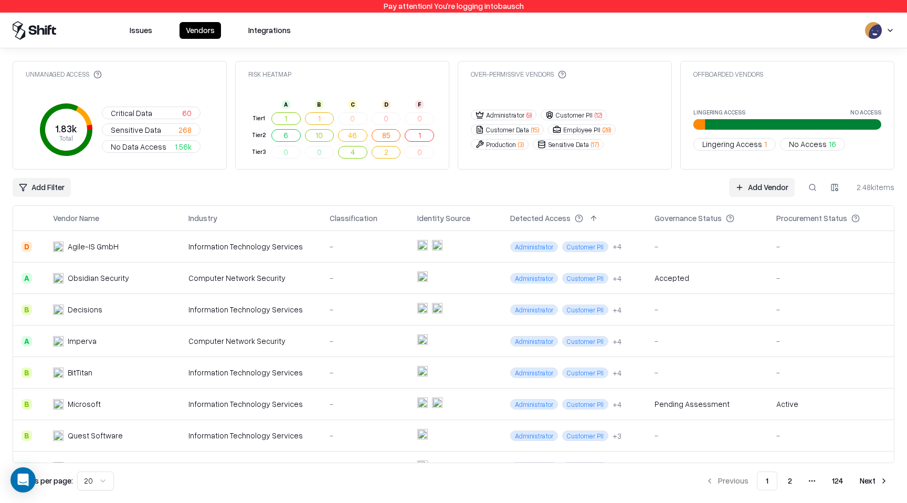
click at [140, 30] on button "Issues" at bounding box center [140, 30] width 35 height 17
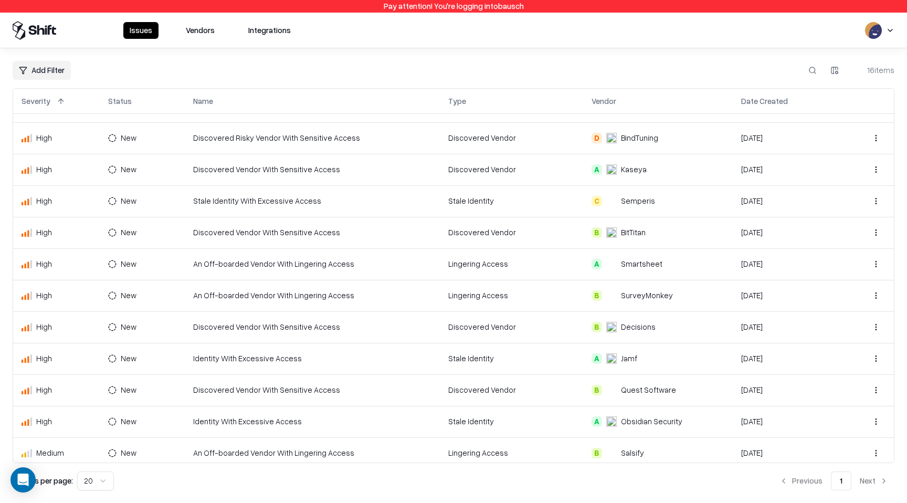
scroll to position [155, 0]
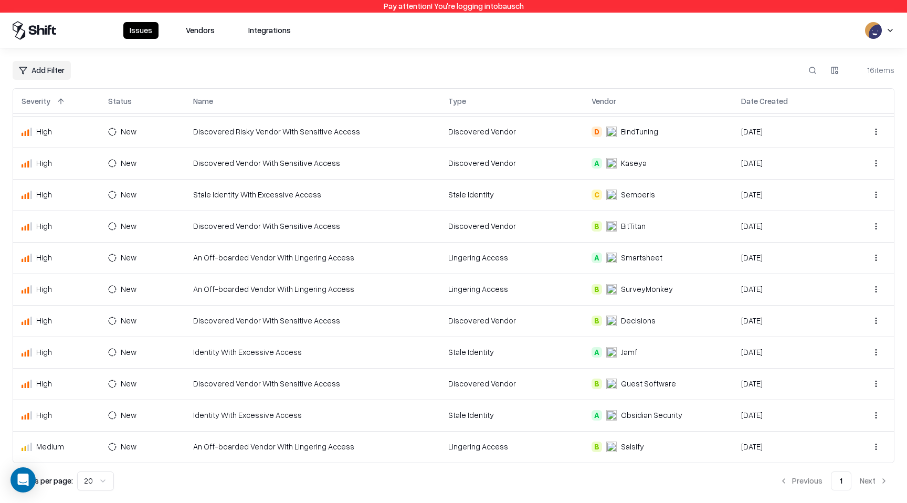
click at [350, 349] on td "Identity With Excessive Access" at bounding box center [313, 352] width 256 height 31
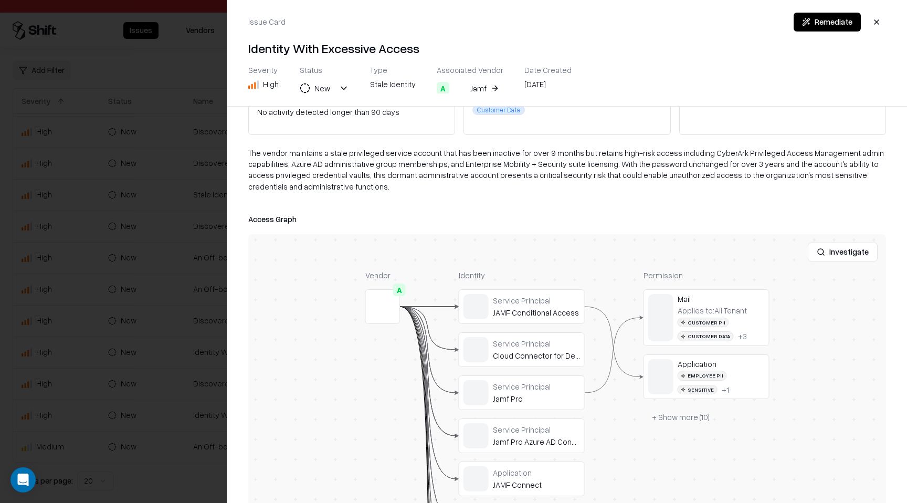
scroll to position [129, 0]
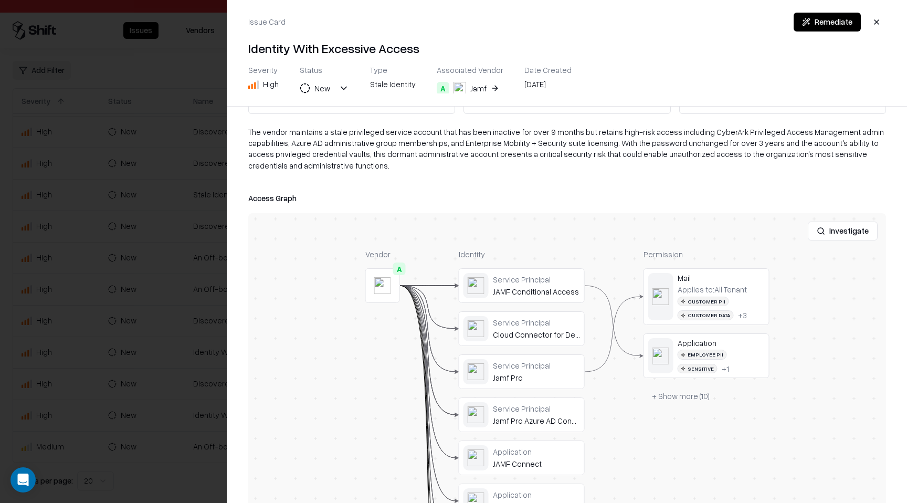
click at [0, 0] on div at bounding box center [0, 0] width 0 height 0
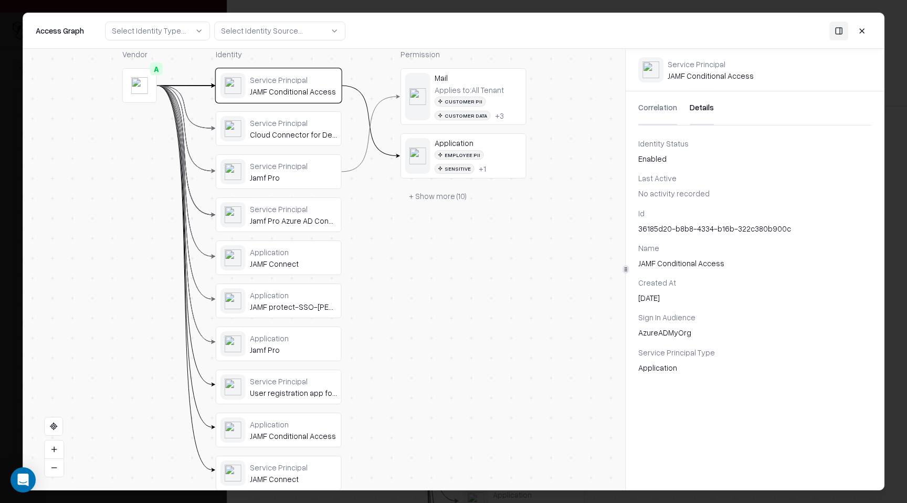
click at [696, 108] on button "Details" at bounding box center [702, 108] width 24 height 34
click at [303, 131] on div "Cloud Connector for Device Compliance" at bounding box center [293, 134] width 87 height 9
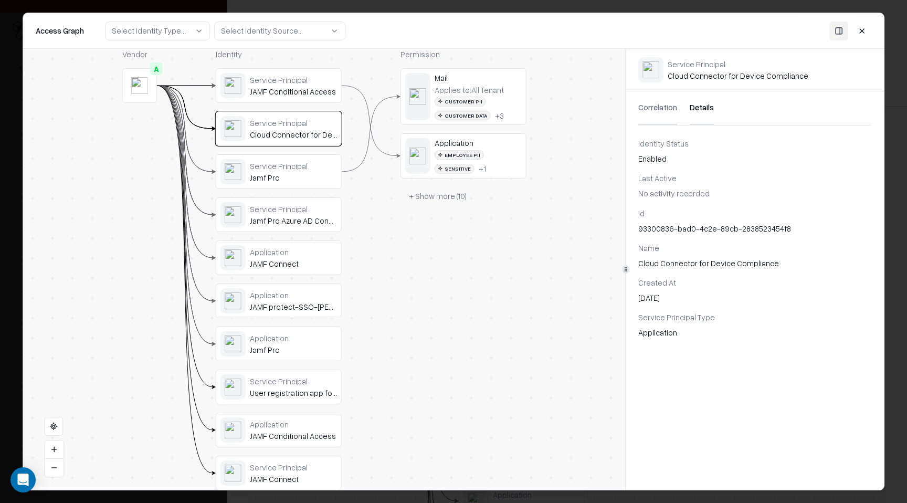
click at [303, 163] on div "Service Principal" at bounding box center [293, 165] width 87 height 9
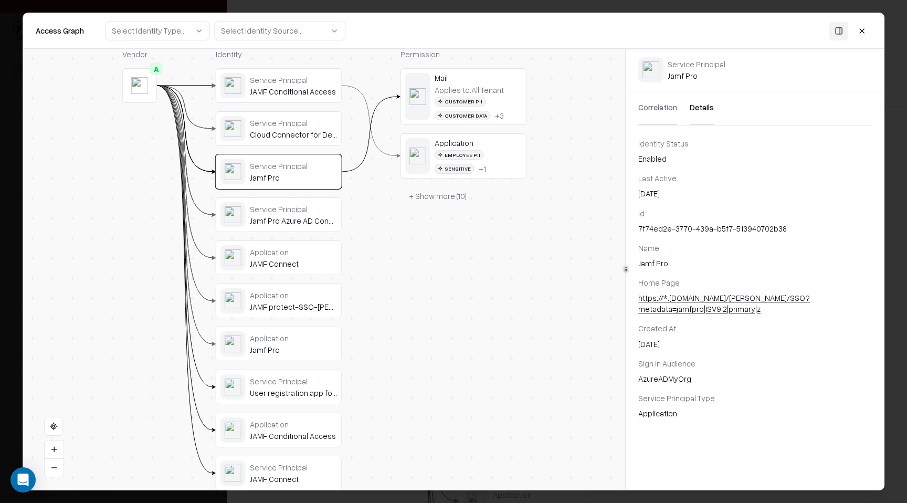
click at [292, 230] on div "Service Principal Jamf Pro Azure AD Connector" at bounding box center [278, 215] width 125 height 34
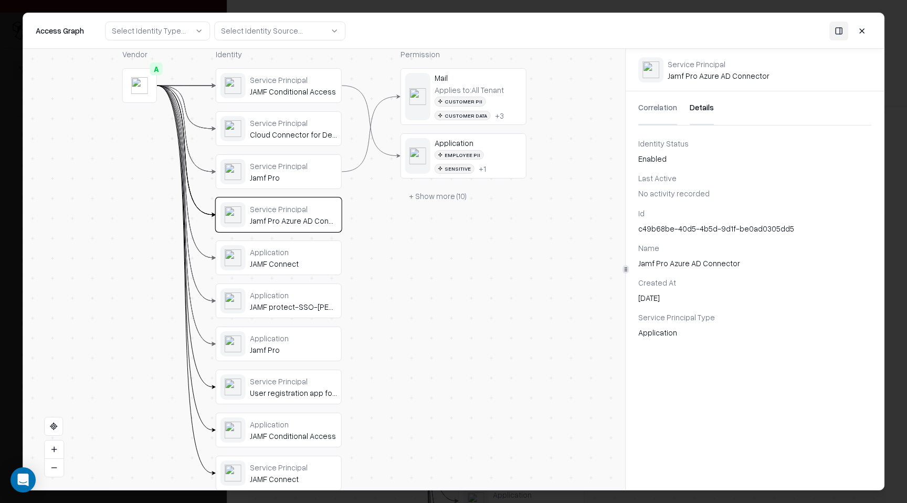
click at [290, 268] on div "Application JAMF Connect" at bounding box center [278, 257] width 117 height 25
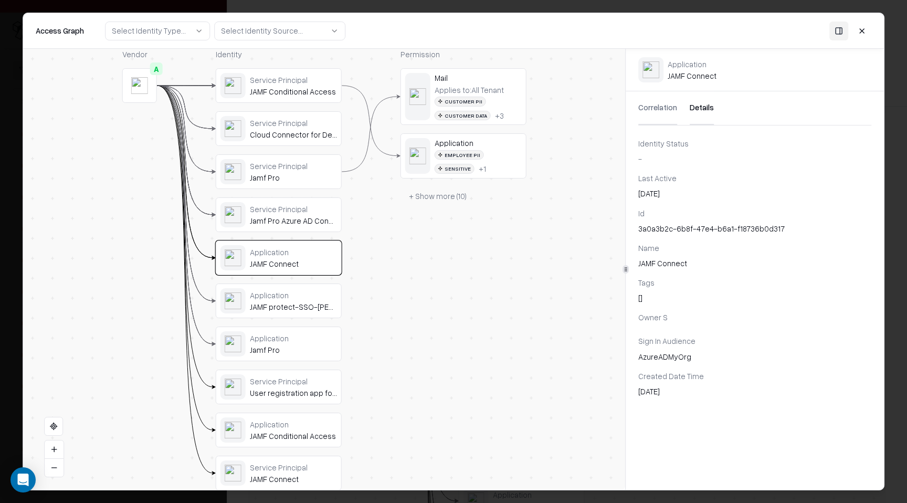
click at [288, 293] on div "Application" at bounding box center [293, 294] width 87 height 9
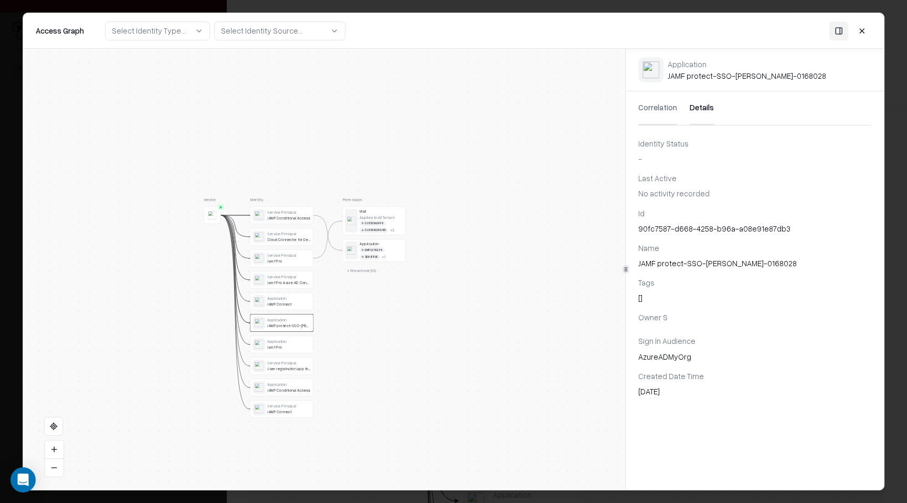
click at [285, 349] on div "Jamf Pro" at bounding box center [289, 347] width 44 height 5
click at [285, 377] on div "Service Principal JAMF Conditional Access Service Principal Cloud Connector for…" at bounding box center [281, 313] width 63 height 211
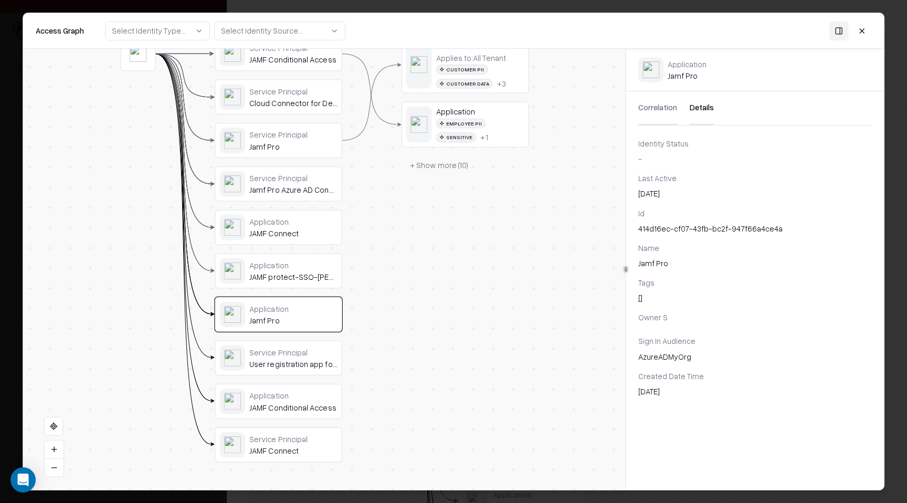
click at [285, 359] on div "User registration app for Device Compliance" at bounding box center [293, 364] width 88 height 10
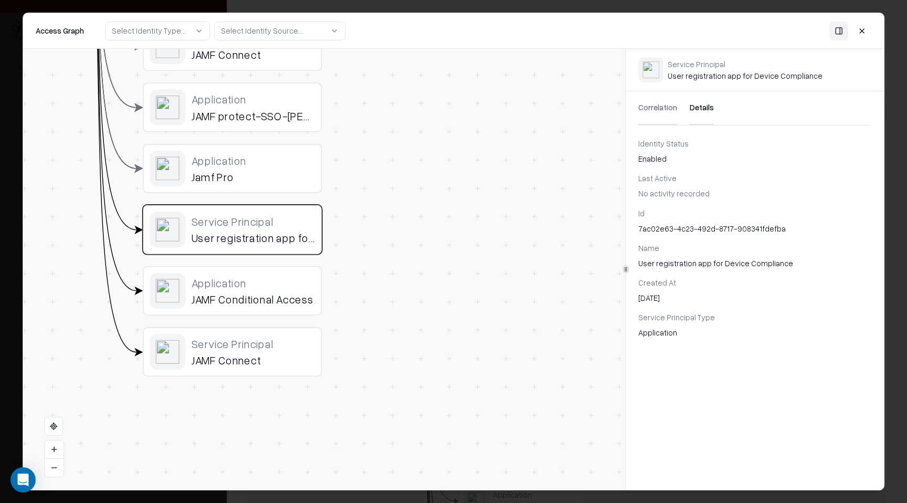
click at [199, 304] on div "JAMF Conditional Access" at bounding box center [254, 299] width 124 height 14
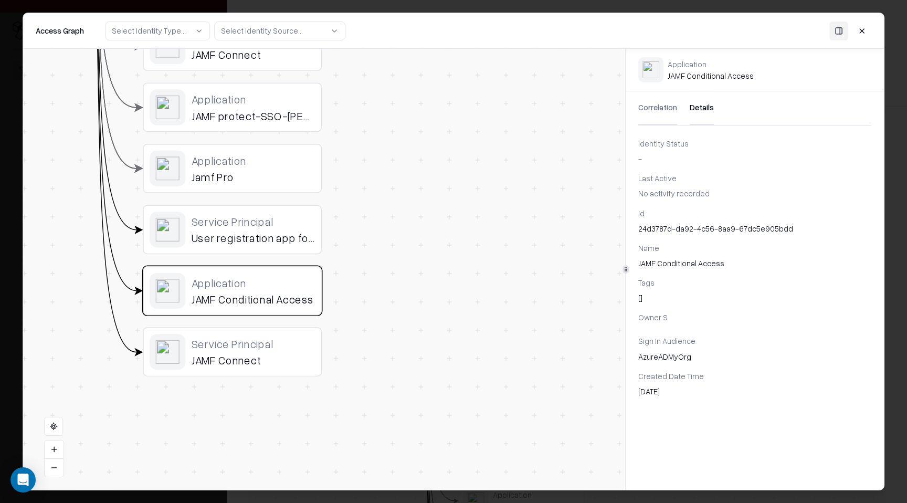
click at [199, 339] on div "Service Principal" at bounding box center [254, 344] width 124 height 14
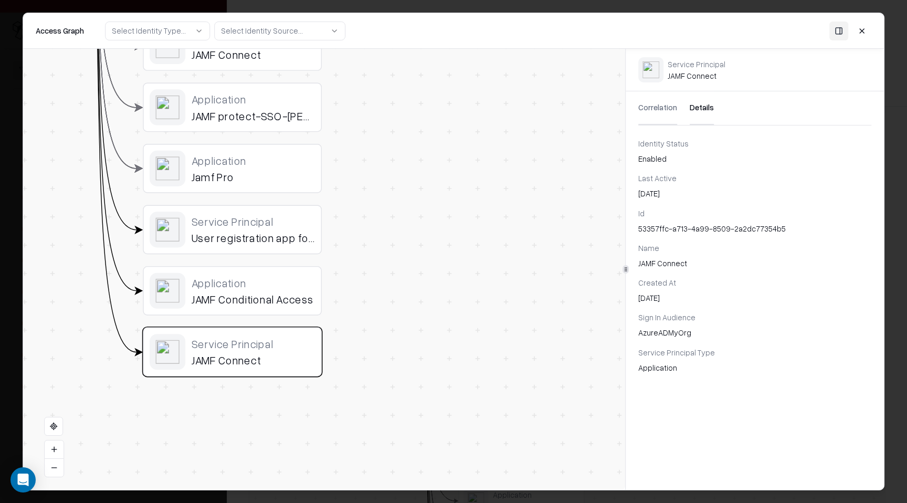
click at [867, 31] on button at bounding box center [862, 30] width 19 height 19
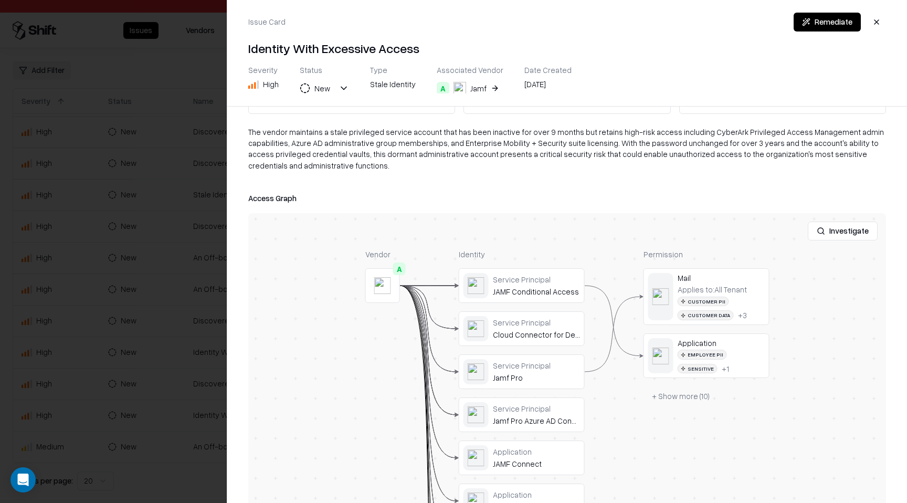
scroll to position [0, 0]
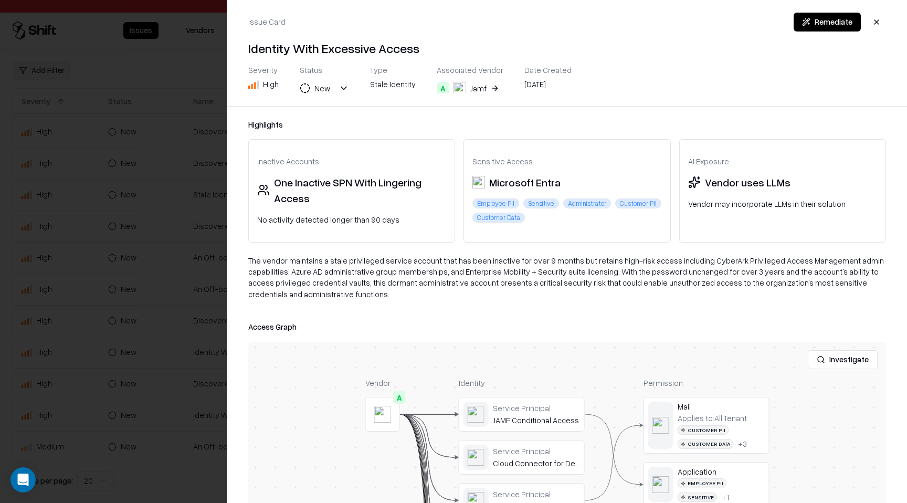
click at [881, 22] on button "button" at bounding box center [876, 22] width 19 height 19
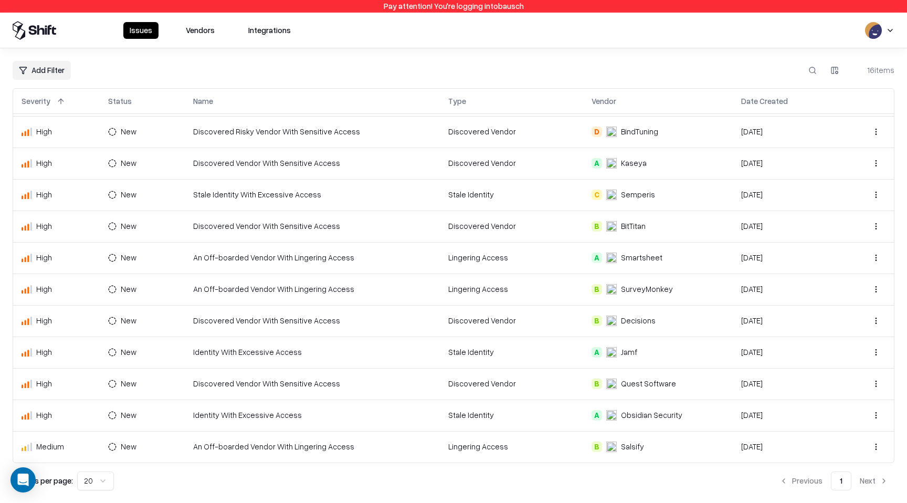
click at [400, 385] on td "Discovered Vendor With Sensitive Access" at bounding box center [313, 383] width 256 height 31
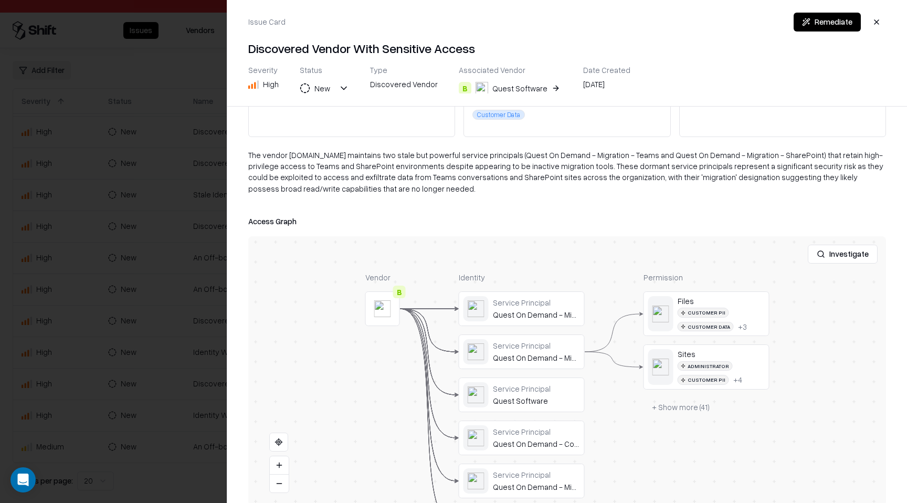
scroll to position [118, 0]
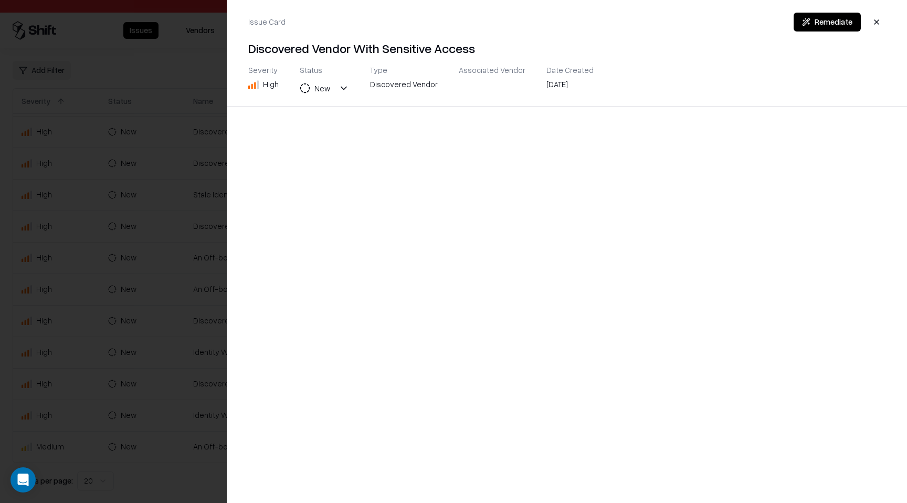
click at [167, 398] on div at bounding box center [453, 251] width 907 height 503
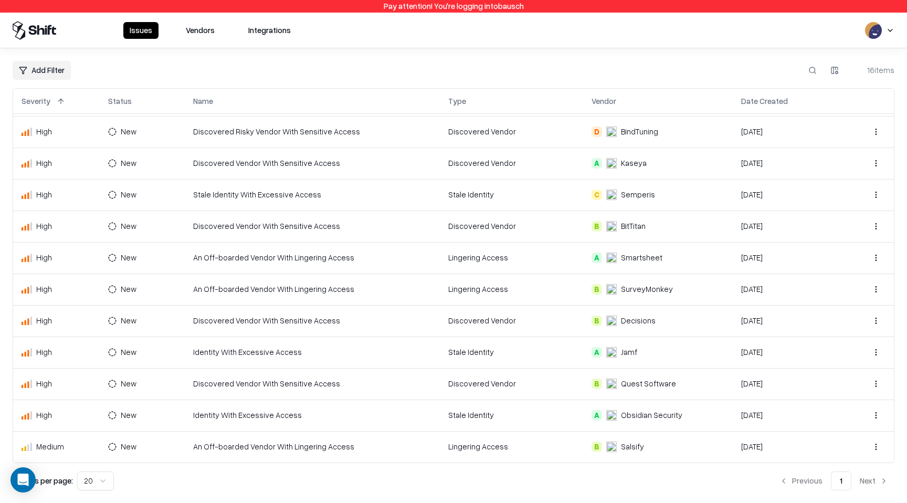
click at [153, 444] on html "Pay attention! You're logging into bausch Issues Vendors Integrations Add Filte…" at bounding box center [453, 251] width 907 height 503
click at [88, 443] on html "Pay attention! You're logging into bausch Issues Vendors Integrations Add Filte…" at bounding box center [453, 251] width 907 height 503
click at [68, 444] on div "Medium" at bounding box center [57, 446] width 70 height 11
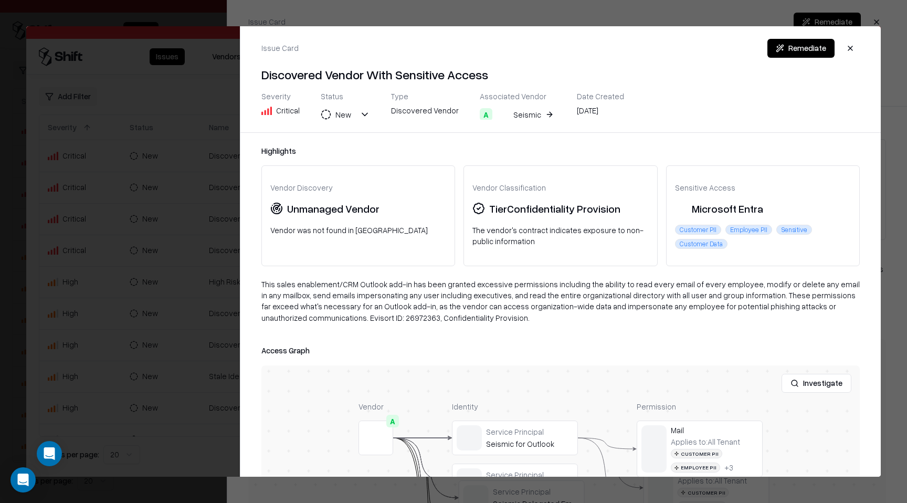
click at [856, 56] on h4 "Discovered Vendor With Sensitive Access" at bounding box center [567, 48] width 638 height 17
click at [856, 48] on h4 "Discovered Vendor With Sensitive Access" at bounding box center [567, 48] width 638 height 17
click at [849, 45] on h4 "Discovered Vendor With Sensitive Access" at bounding box center [567, 48] width 638 height 17
click at [876, 23] on button "button" at bounding box center [876, 22] width 19 height 19
click at [876, 23] on body "Pay attention! You're logging into bausch Issues Vendors Integrations Add Filte…" at bounding box center [453, 251] width 907 height 503
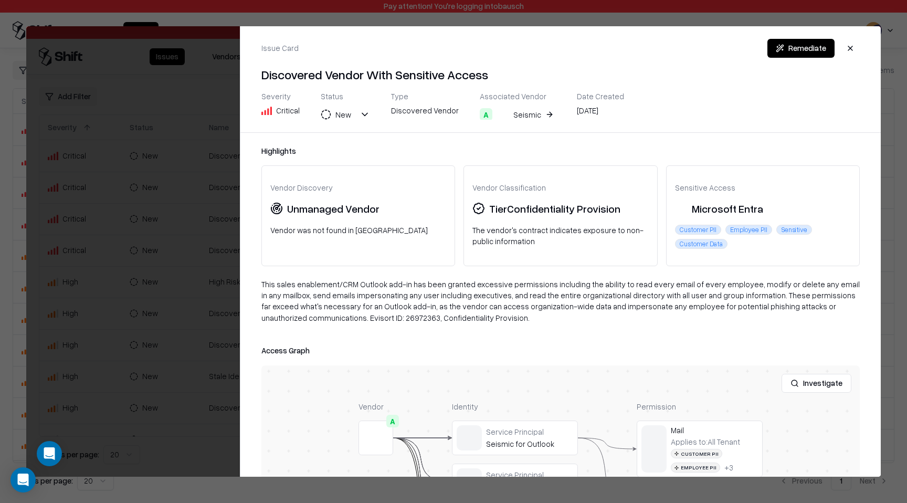
click at [844, 53] on button "button" at bounding box center [850, 48] width 19 height 19
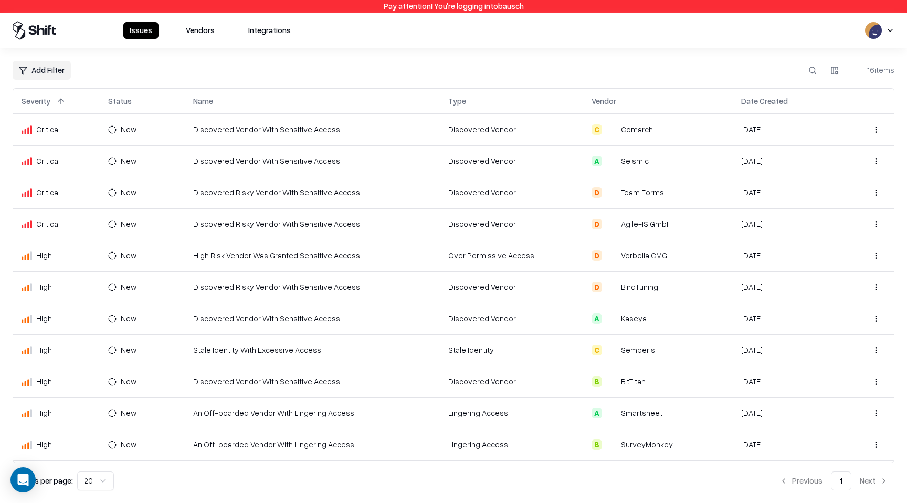
click at [207, 29] on button "Vendors" at bounding box center [200, 30] width 41 height 17
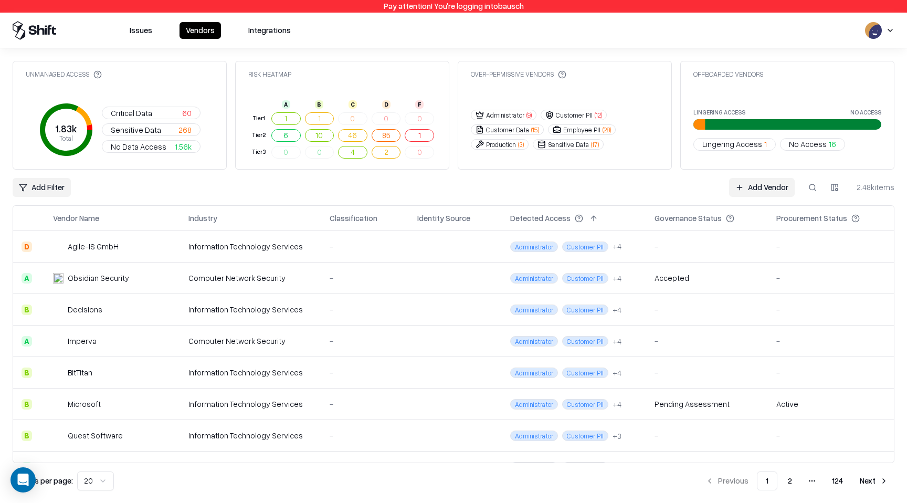
click at [818, 184] on button at bounding box center [812, 187] width 19 height 19
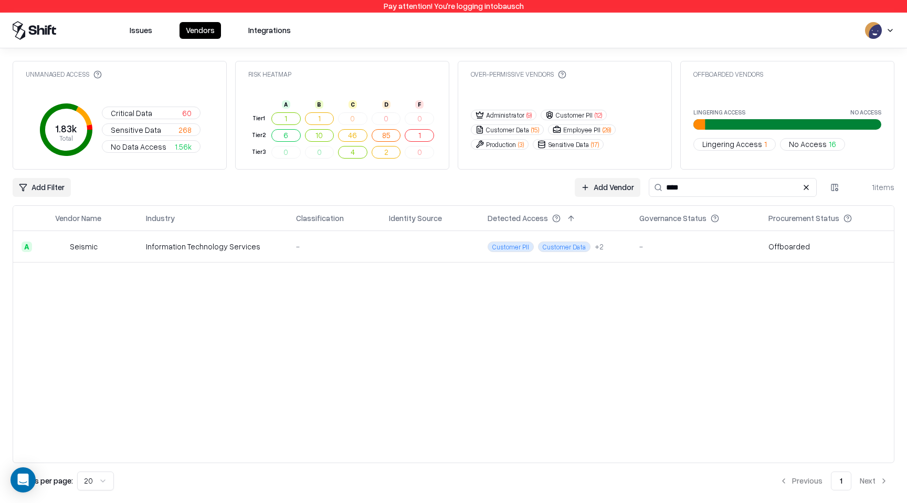
click at [692, 186] on input "****" at bounding box center [733, 187] width 168 height 19
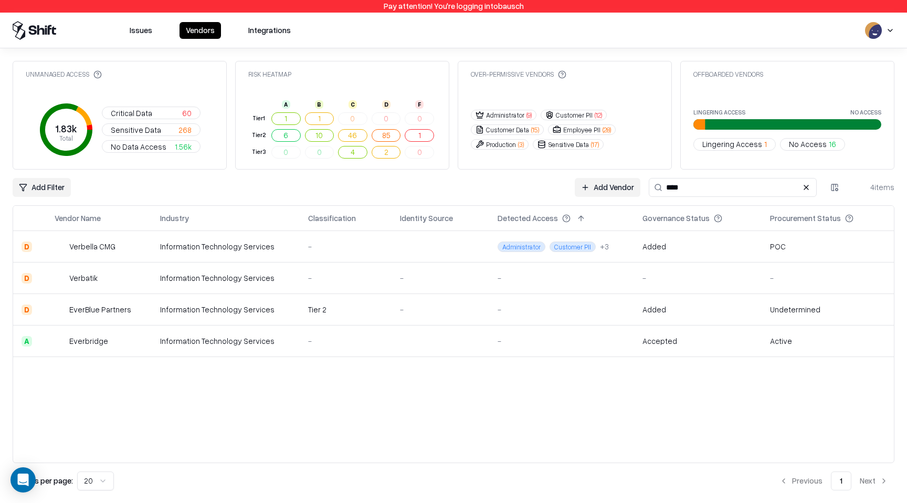
click at [448, 251] on td at bounding box center [441, 246] width 98 height 31
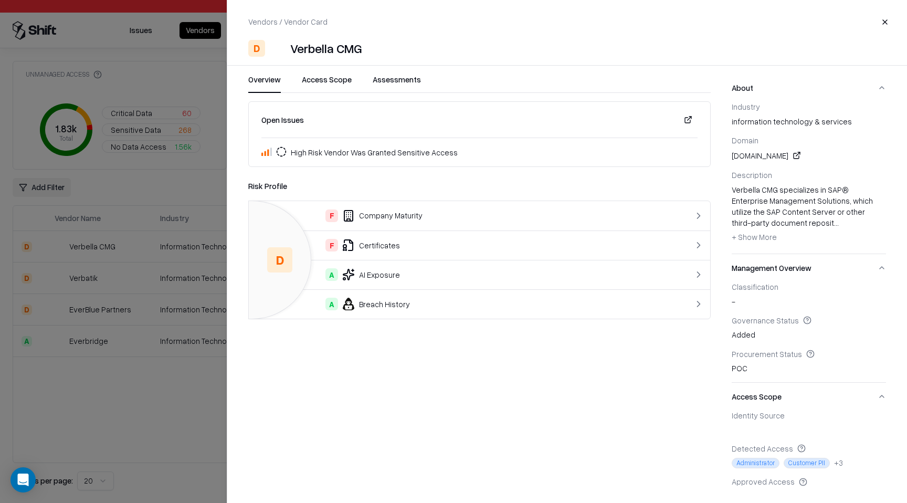
click at [396, 78] on button "Assessments" at bounding box center [397, 83] width 48 height 19
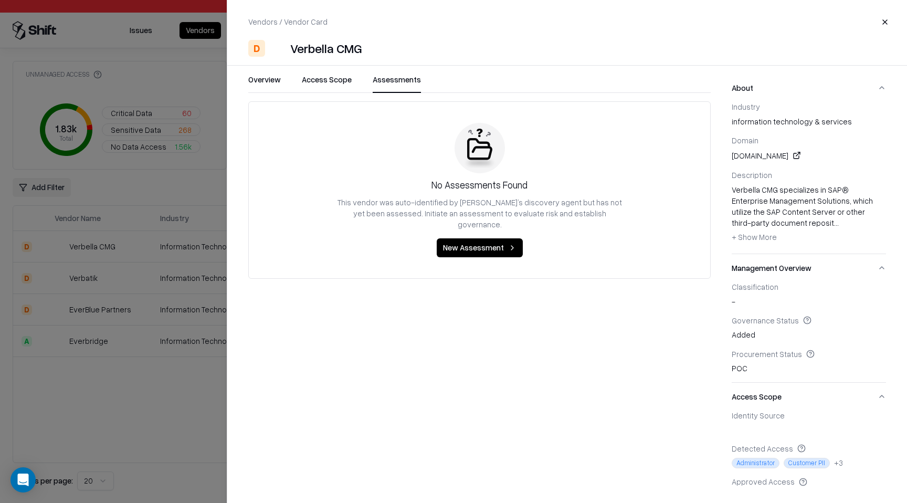
click at [357, 75] on div "Overview Access Scope Assessments" at bounding box center [479, 83] width 463 height 19
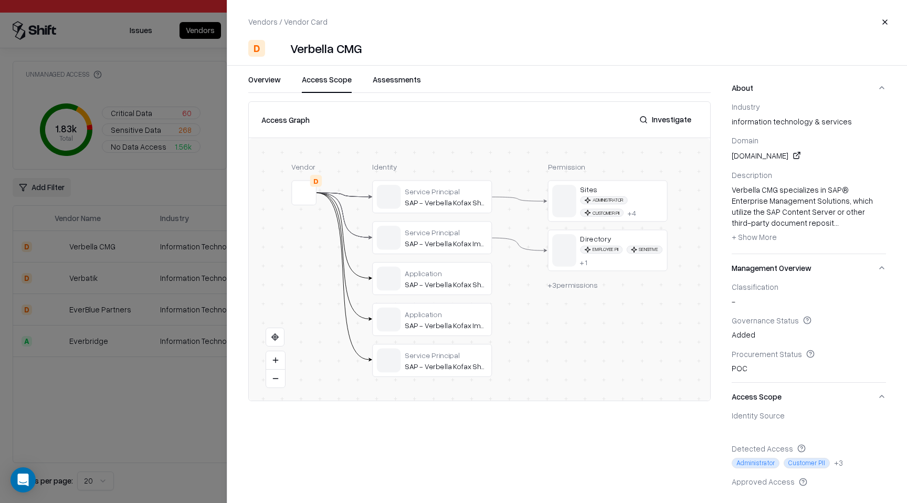
click at [335, 81] on button "Access Scope" at bounding box center [327, 83] width 50 height 19
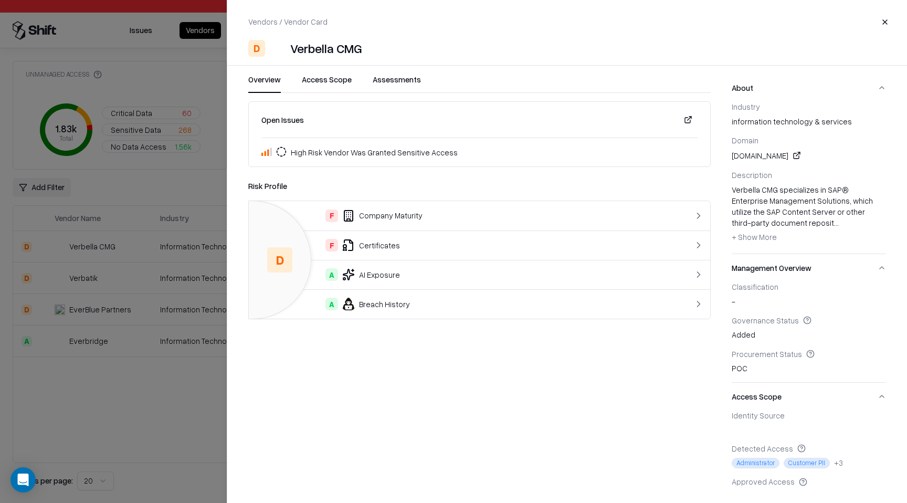
click at [278, 77] on button "Overview" at bounding box center [264, 83] width 33 height 19
click at [890, 22] on button "Close" at bounding box center [885, 22] width 19 height 19
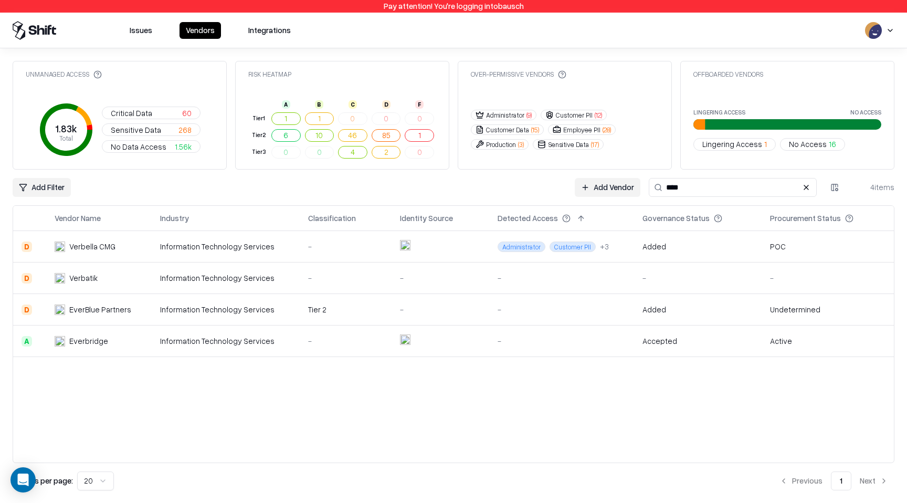
click at [695, 187] on input "****" at bounding box center [733, 187] width 168 height 19
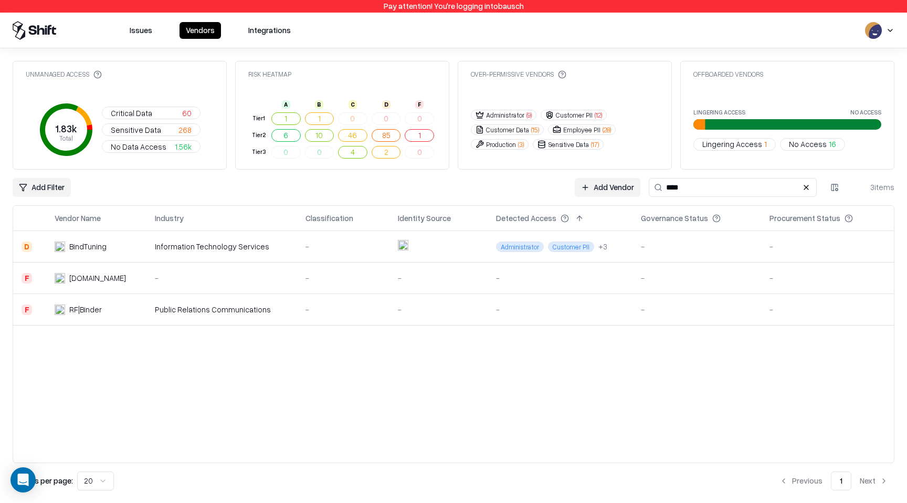
click at [671, 187] on input "****" at bounding box center [733, 187] width 168 height 19
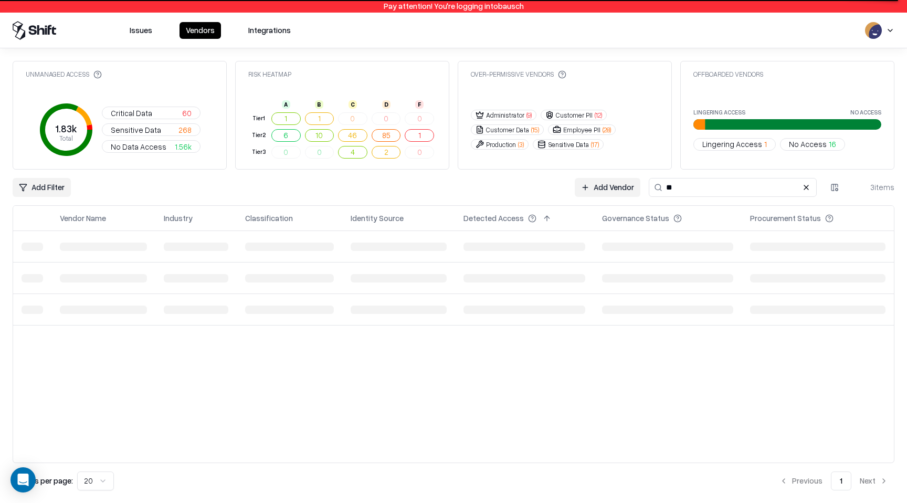
type input "*"
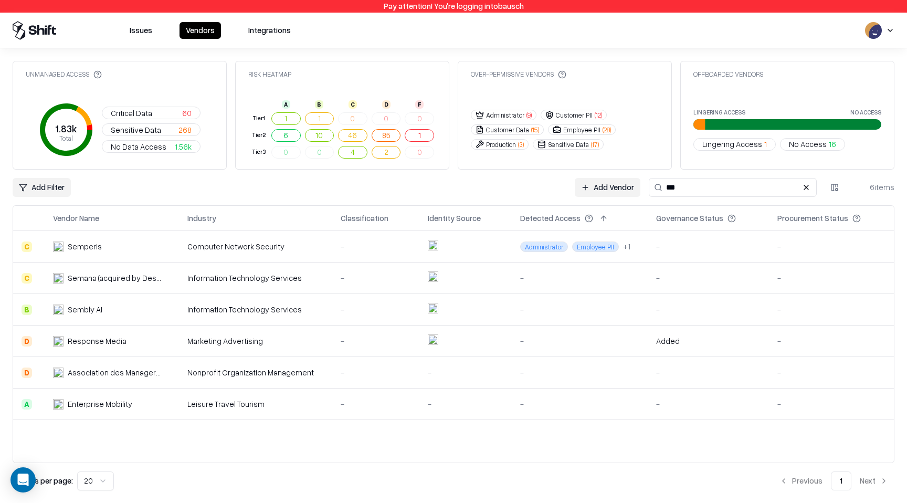
click at [697, 186] on input "***" at bounding box center [733, 187] width 168 height 19
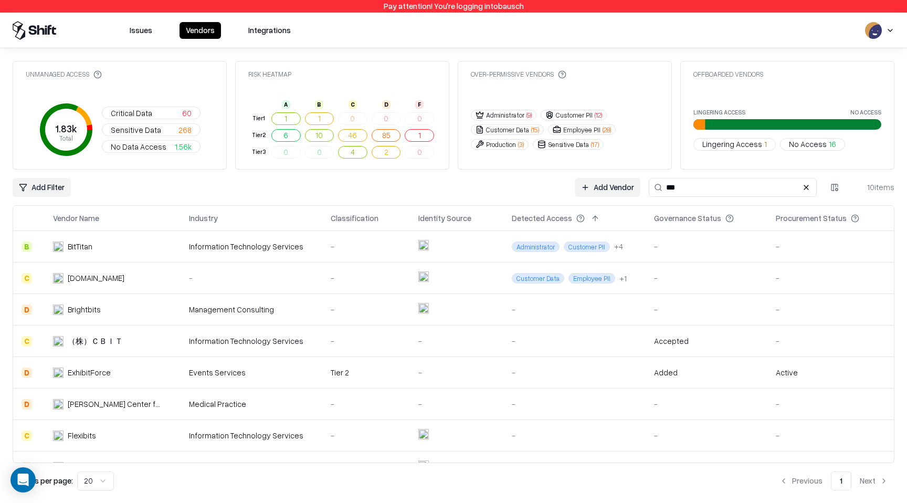
click at [696, 242] on div "-" at bounding box center [707, 246] width 106 height 11
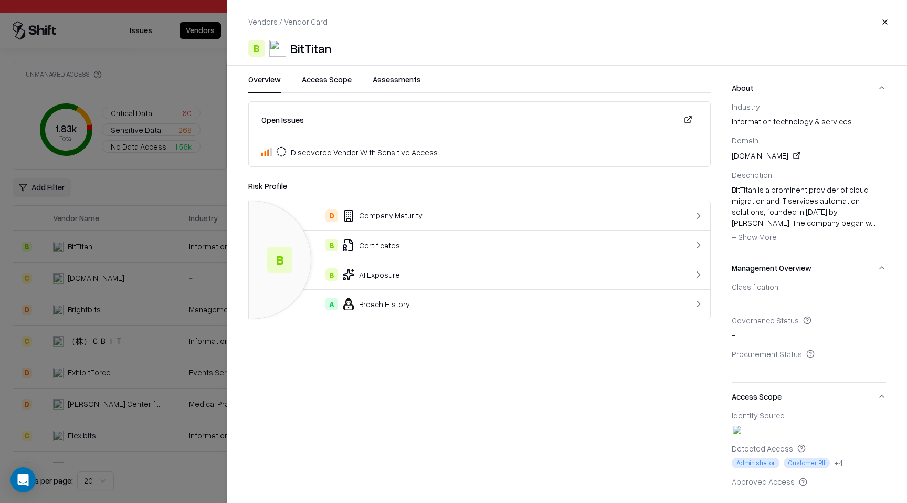
click at [320, 81] on button "Access Scope" at bounding box center [327, 83] width 50 height 19
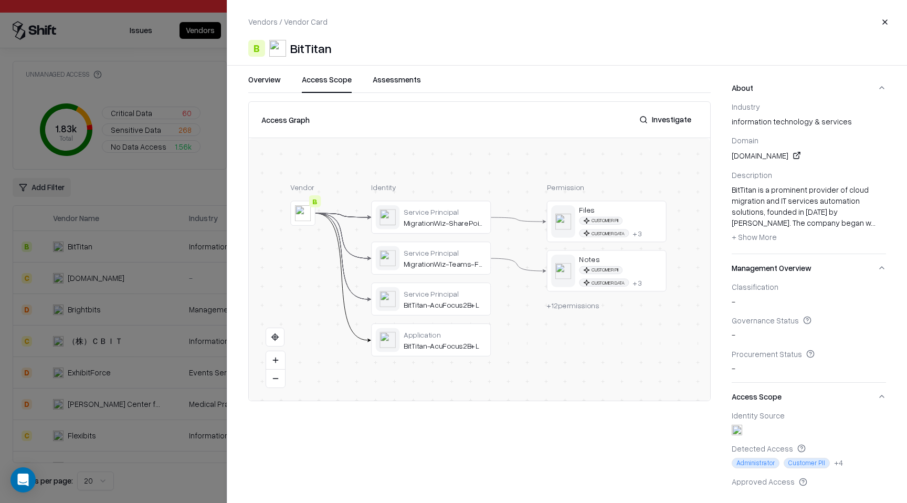
click at [0, 0] on button at bounding box center [0, 0] width 0 height 0
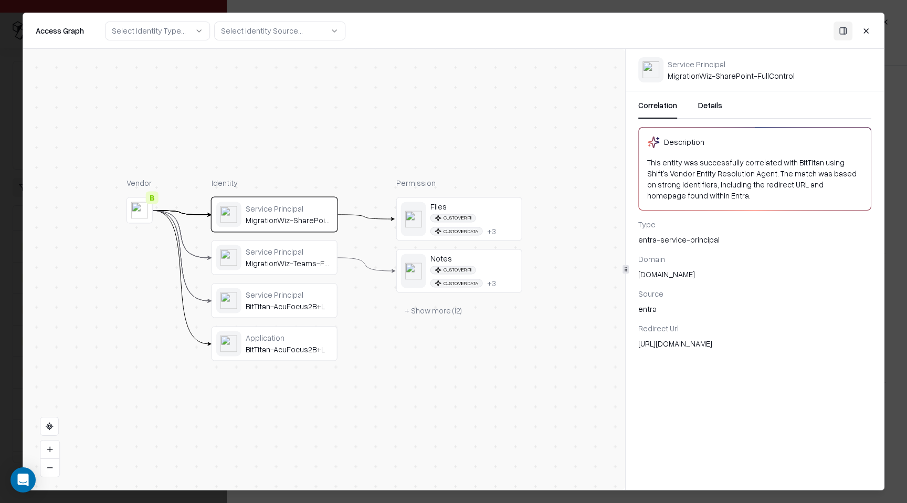
click at [694, 115] on div "Correlation Details" at bounding box center [754, 109] width 233 height 19
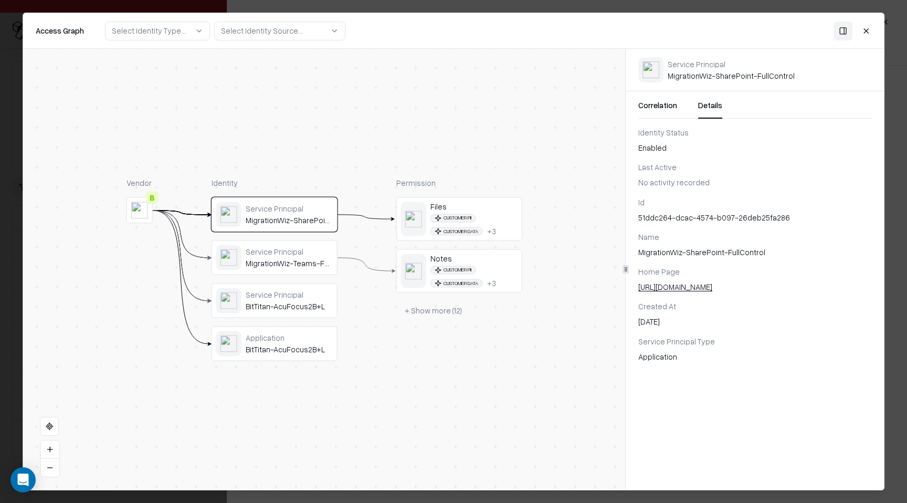
click at [707, 109] on button "Details" at bounding box center [710, 109] width 24 height 19
click at [313, 259] on div "MigrationWiz-Teams-FullControl" at bounding box center [288, 263] width 87 height 9
click at [288, 222] on div "MigrationWiz-SharePoint-FullControl" at bounding box center [288, 220] width 87 height 9
click at [277, 312] on div "Service Principal BitTitan-AcuFocus2B+L" at bounding box center [274, 300] width 117 height 25
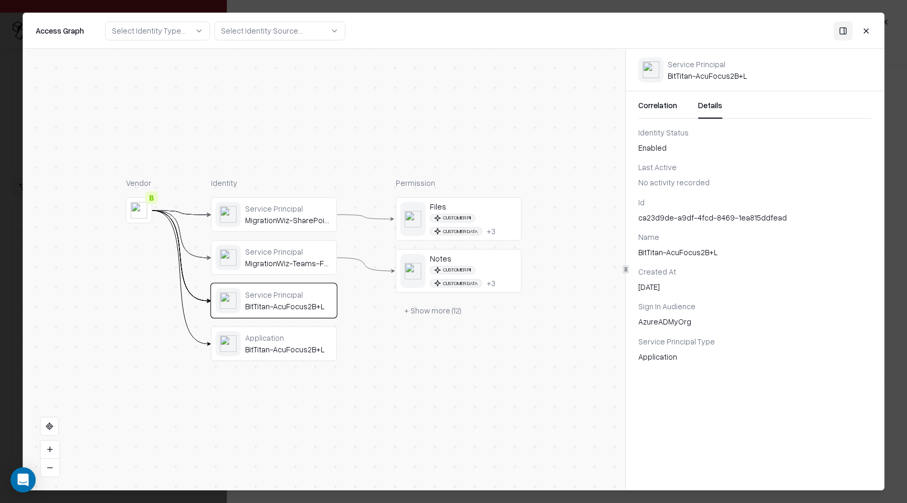
click at [269, 339] on div "Application" at bounding box center [288, 337] width 87 height 9
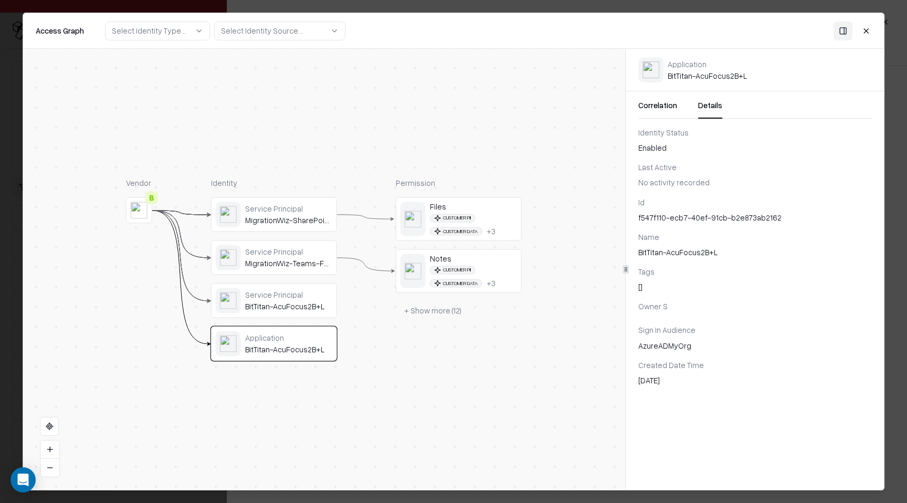
click at [868, 28] on button "Close" at bounding box center [866, 30] width 19 height 19
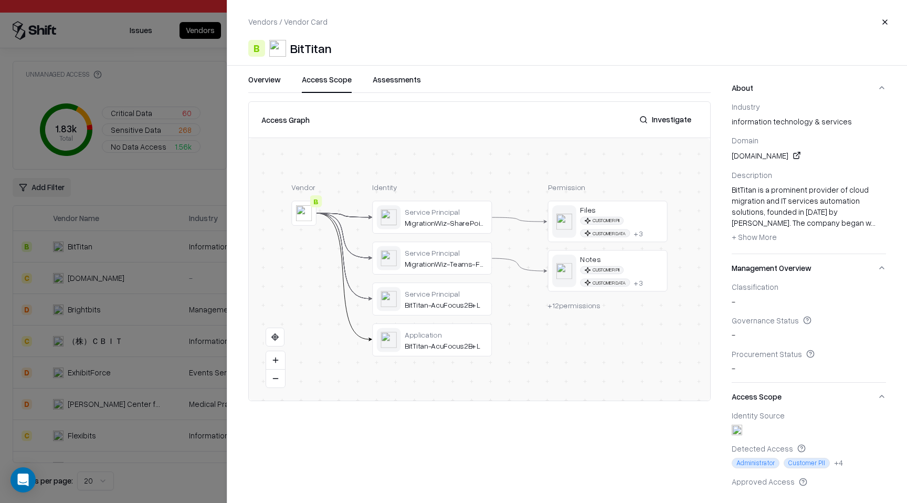
click at [758, 240] on span "+ Show More" at bounding box center [754, 236] width 45 height 9
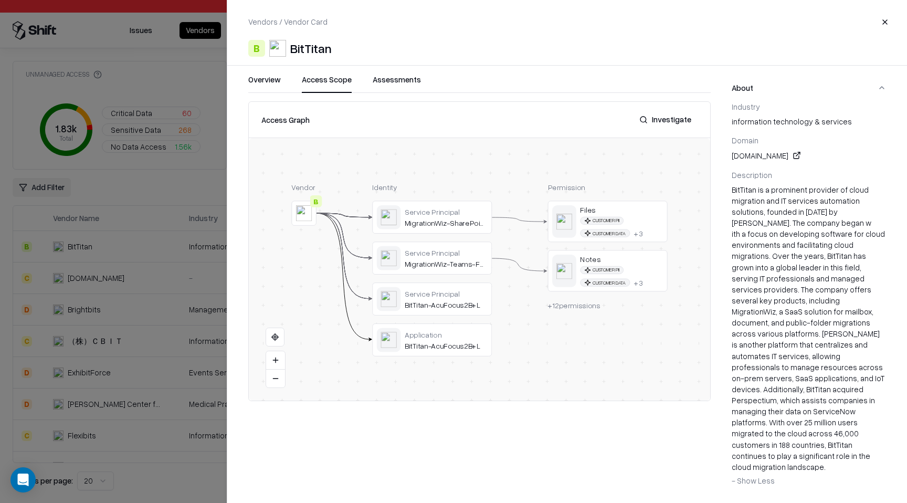
click at [889, 19] on button "Close" at bounding box center [885, 22] width 19 height 19
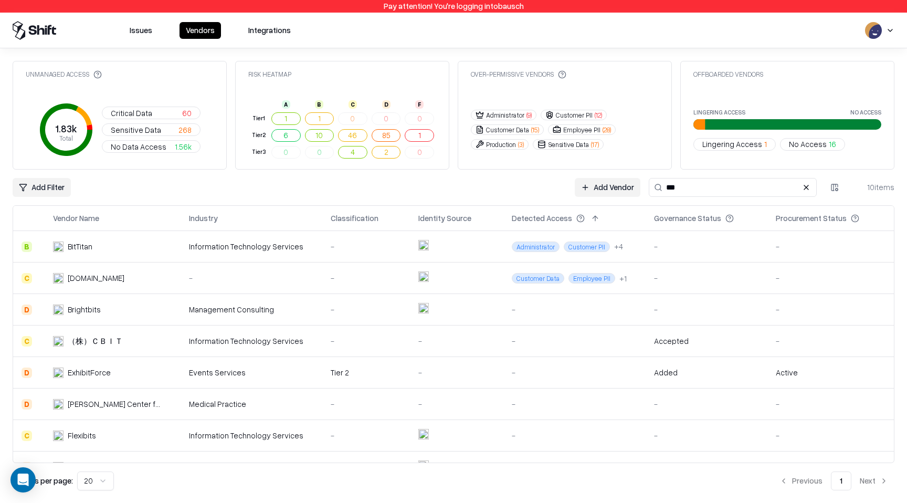
click at [286, 246] on div "Information Technology Services" at bounding box center [251, 246] width 125 height 11
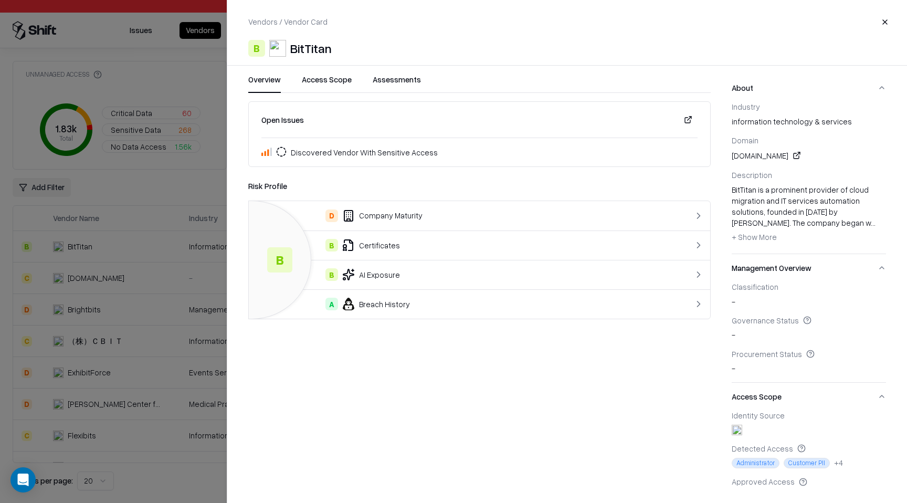
click at [887, 23] on button "Close" at bounding box center [885, 22] width 19 height 19
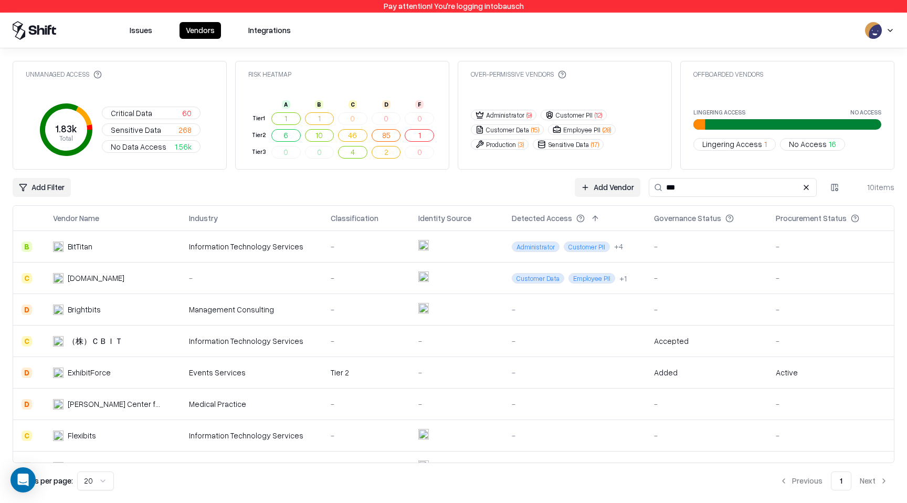
click at [677, 182] on input "***" at bounding box center [733, 187] width 168 height 19
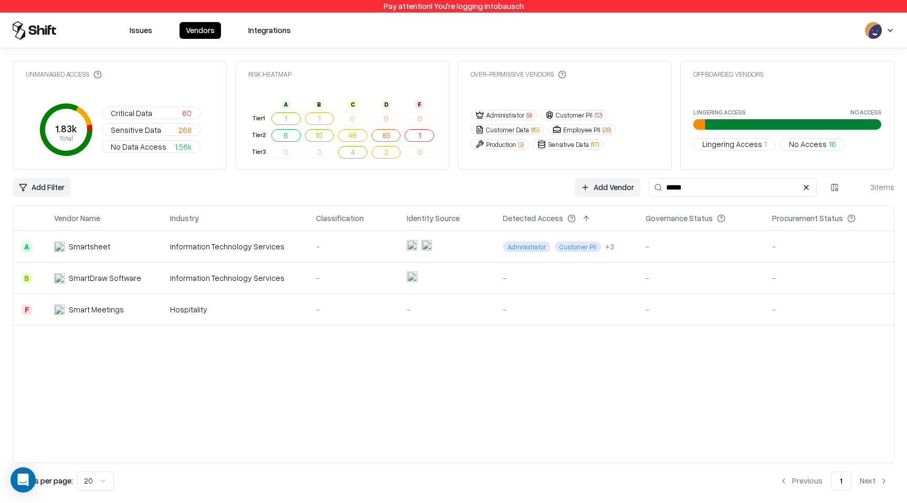
type input "*****"
click at [670, 250] on div "-" at bounding box center [701, 246] width 110 height 11
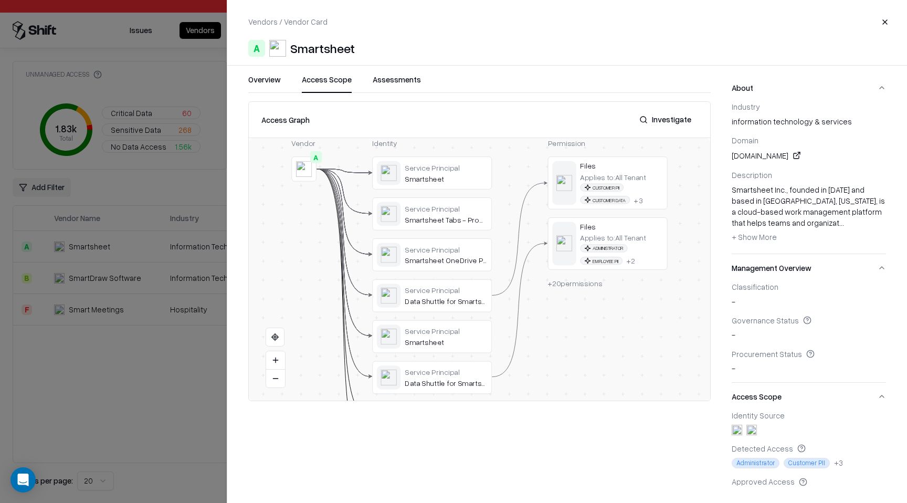
click at [326, 88] on button "Access Scope" at bounding box center [327, 83] width 50 height 19
click at [371, 88] on div "Overview Access Scope Assessments" at bounding box center [479, 83] width 463 height 19
click at [376, 87] on button "Assessments" at bounding box center [397, 83] width 48 height 19
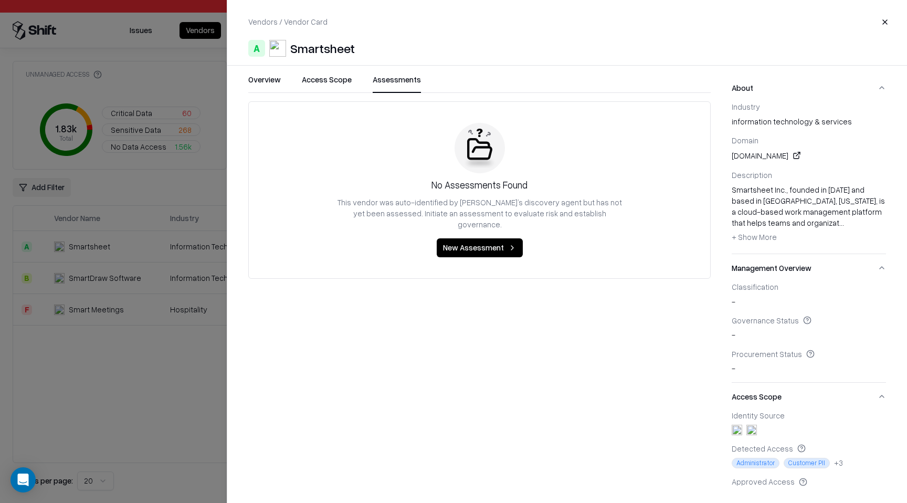
click at [885, 18] on button "Close" at bounding box center [885, 22] width 19 height 19
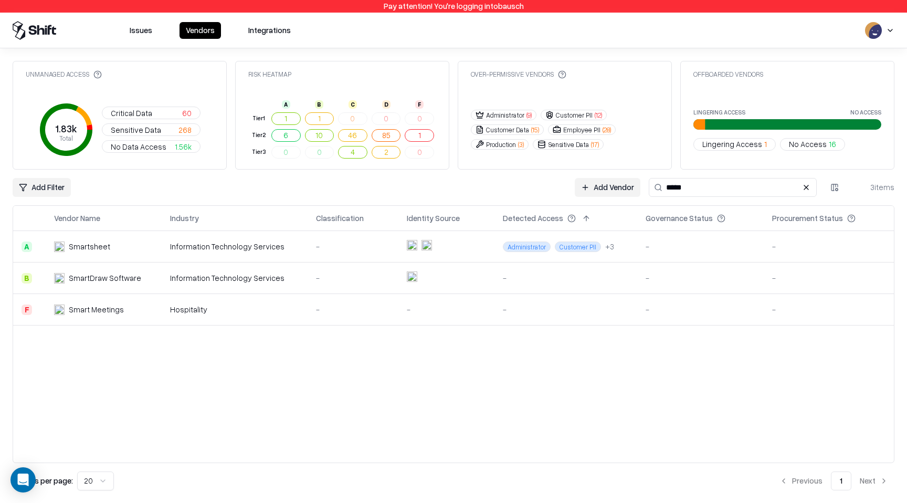
click at [742, 146] on span "Lingering Access" at bounding box center [732, 144] width 60 height 11
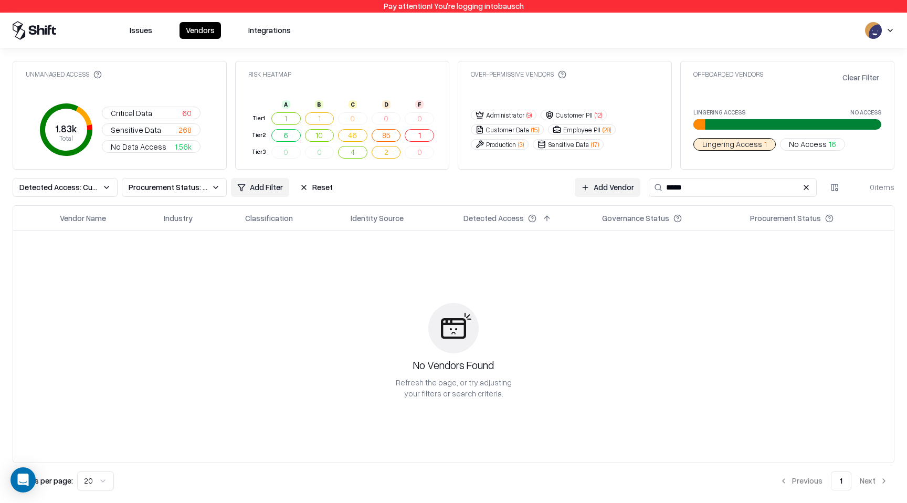
click at [331, 191] on button "Reset" at bounding box center [316, 187] width 46 height 19
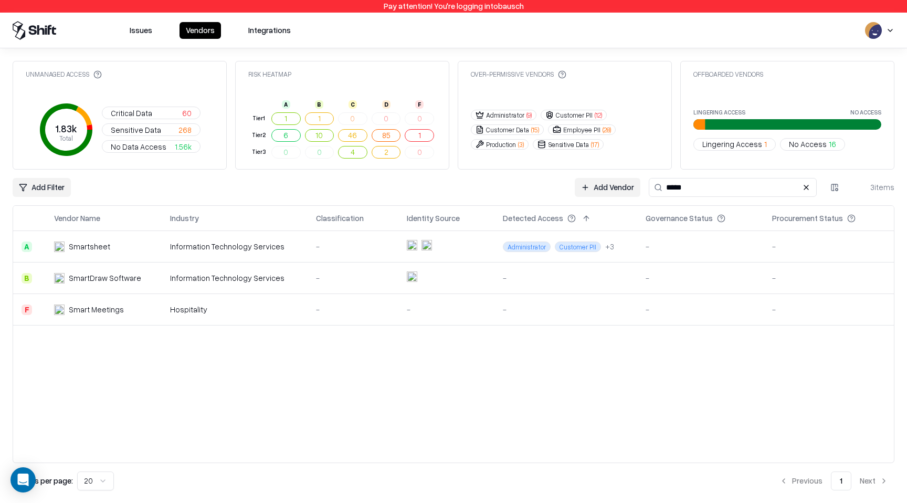
click at [720, 145] on span "Lingering Access" at bounding box center [732, 144] width 60 height 11
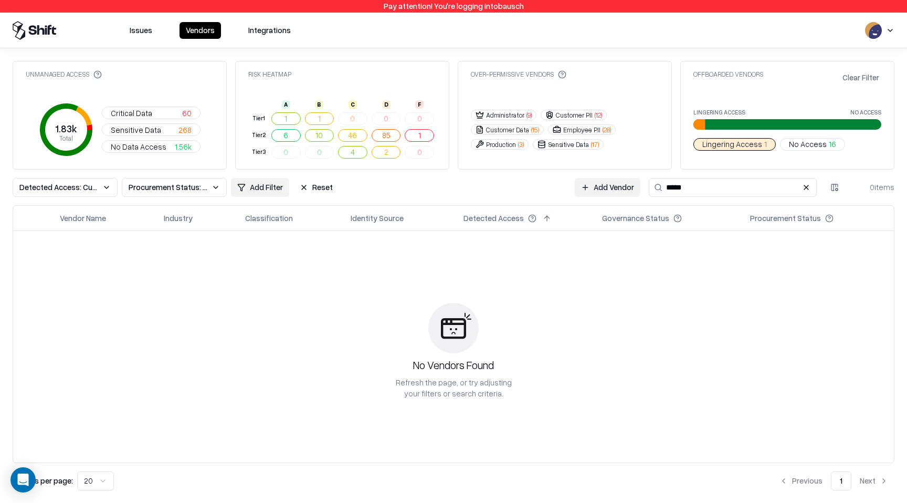
click at [804, 184] on button at bounding box center [806, 187] width 13 height 13
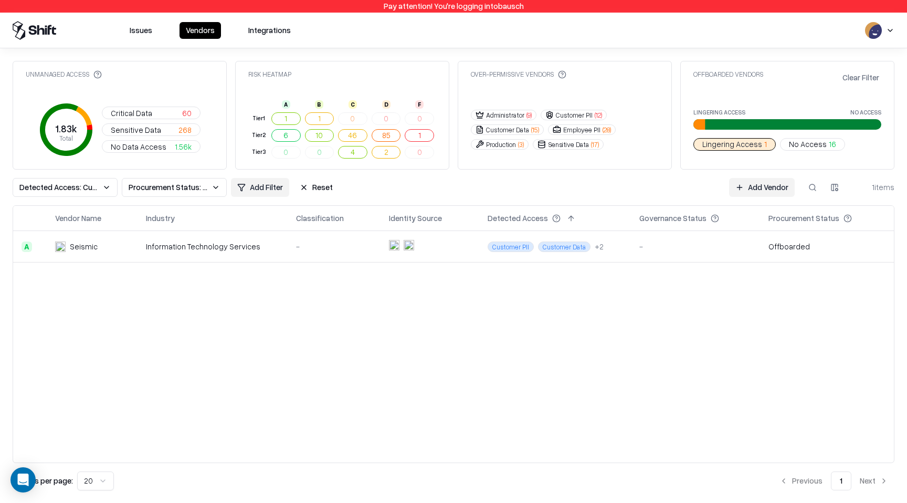
click at [817, 148] on span "No Access" at bounding box center [808, 144] width 38 height 11
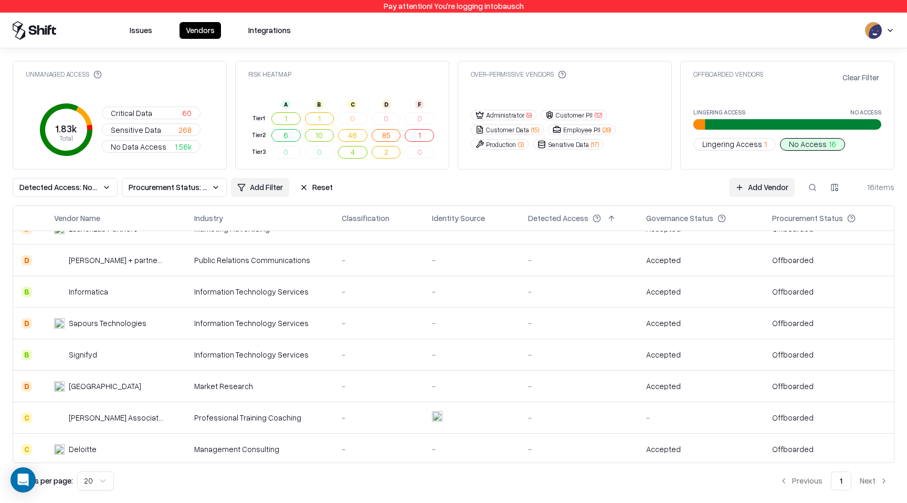
scroll to position [272, 0]
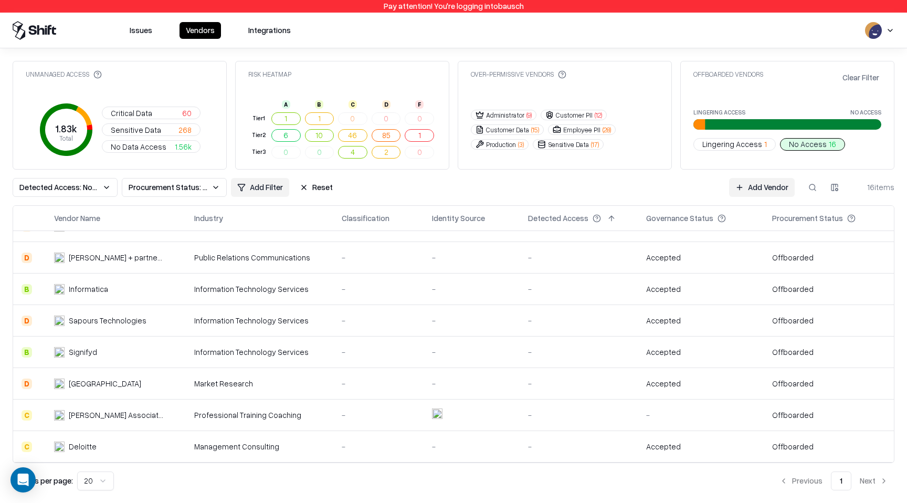
click at [442, 423] on td at bounding box center [472, 415] width 96 height 31
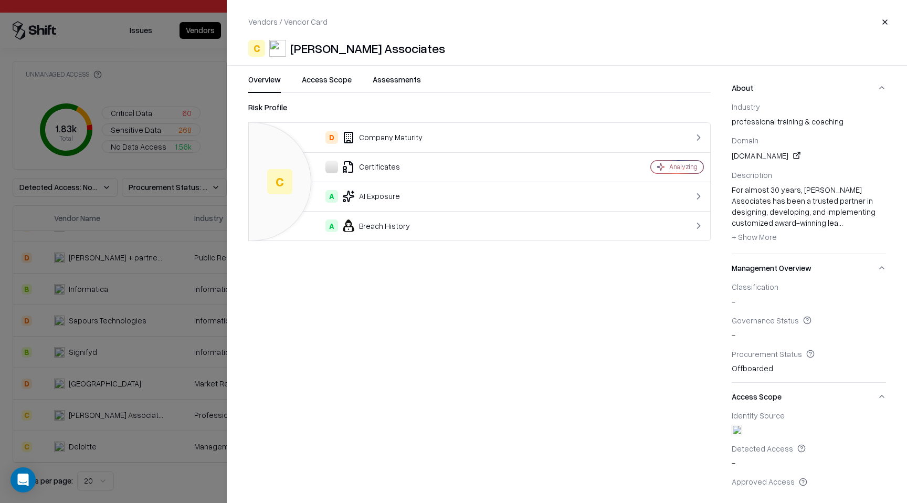
click at [336, 81] on button "Access Scope" at bounding box center [327, 83] width 50 height 19
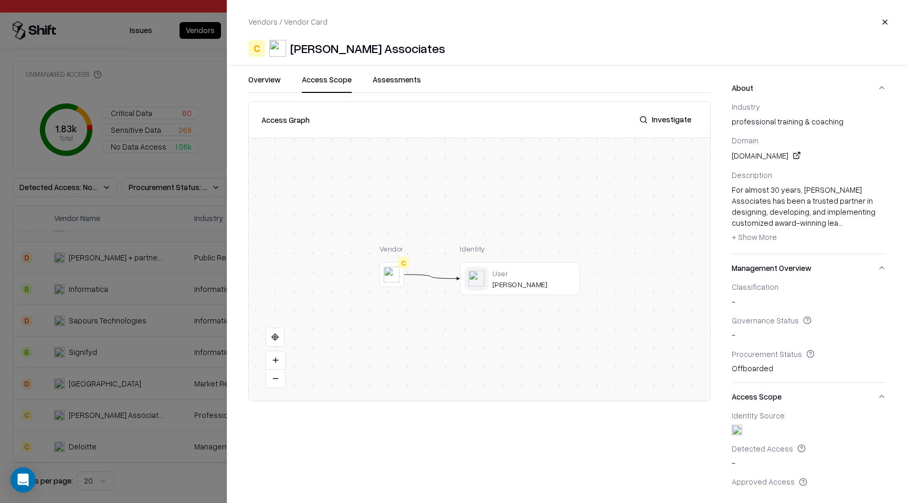
click at [0, 0] on button at bounding box center [0, 0] width 0 height 0
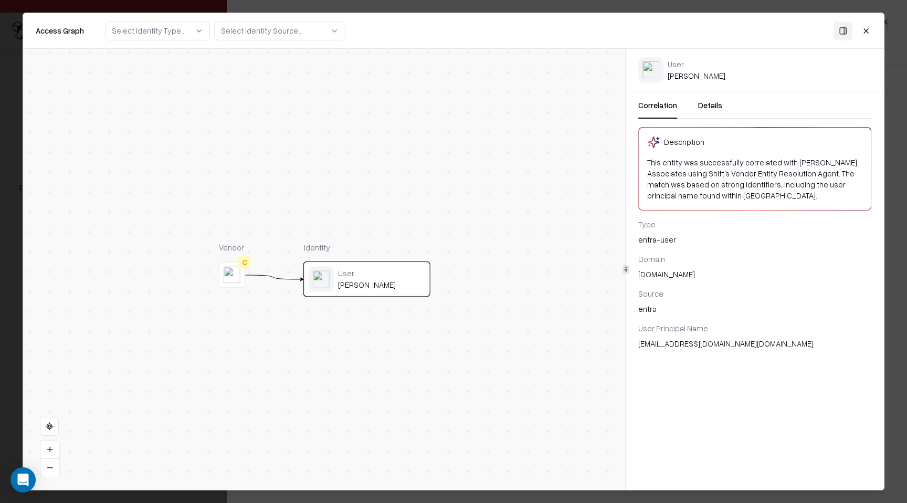
click at [711, 116] on button "Details" at bounding box center [710, 109] width 24 height 19
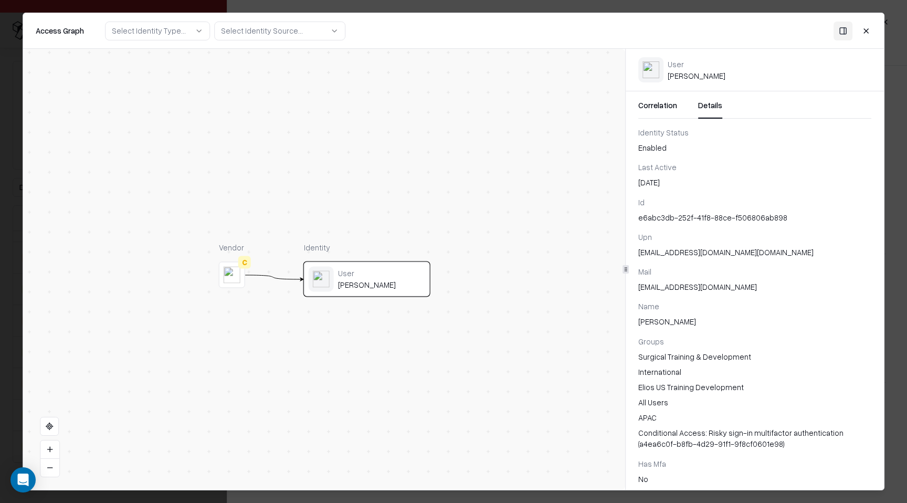
click at [867, 35] on button "Close" at bounding box center [866, 30] width 19 height 19
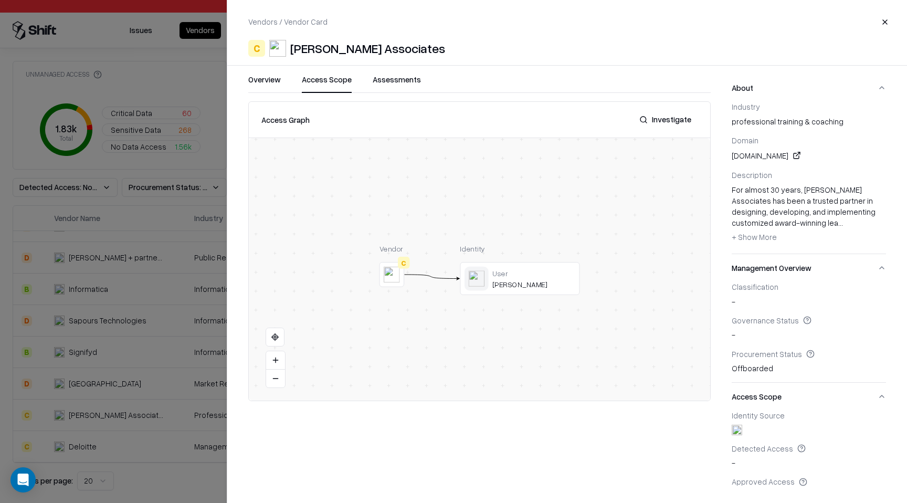
click at [885, 27] on button "Close" at bounding box center [885, 22] width 19 height 19
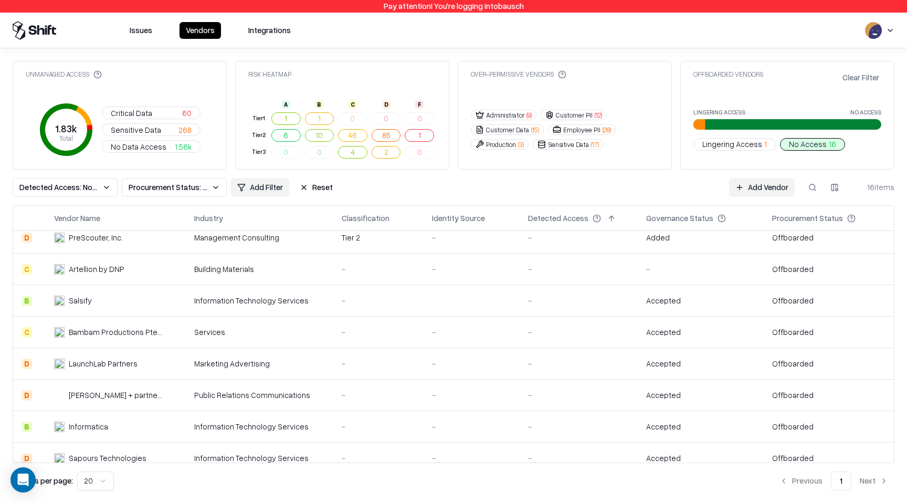
scroll to position [132, 0]
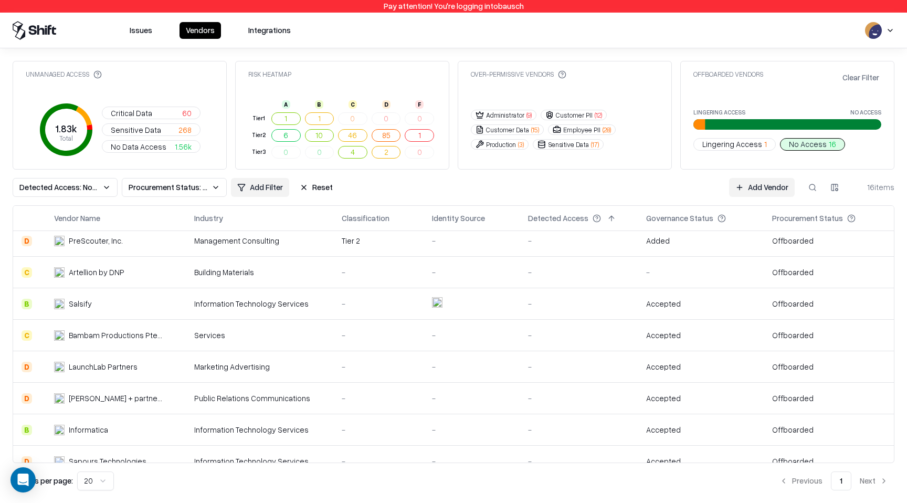
click at [465, 304] on td at bounding box center [472, 303] width 96 height 31
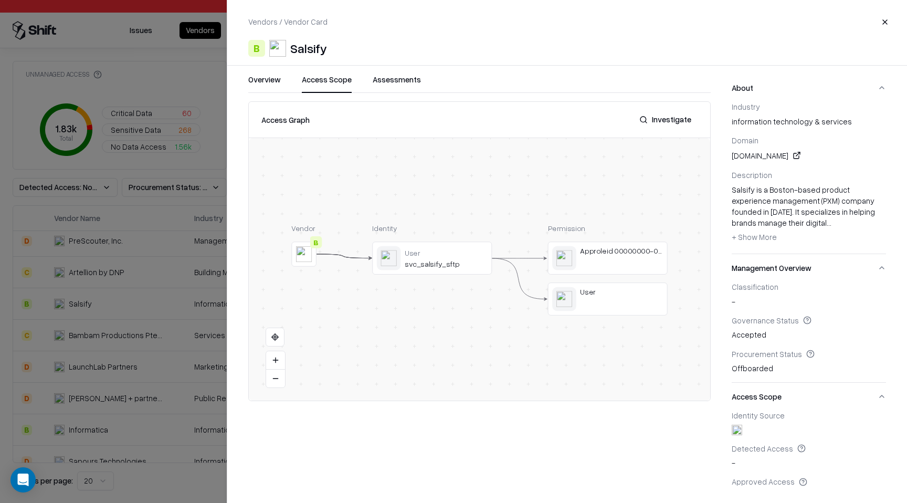
click at [345, 78] on button "Access Scope" at bounding box center [327, 83] width 50 height 19
click at [0, 0] on button at bounding box center [0, 0] width 0 height 0
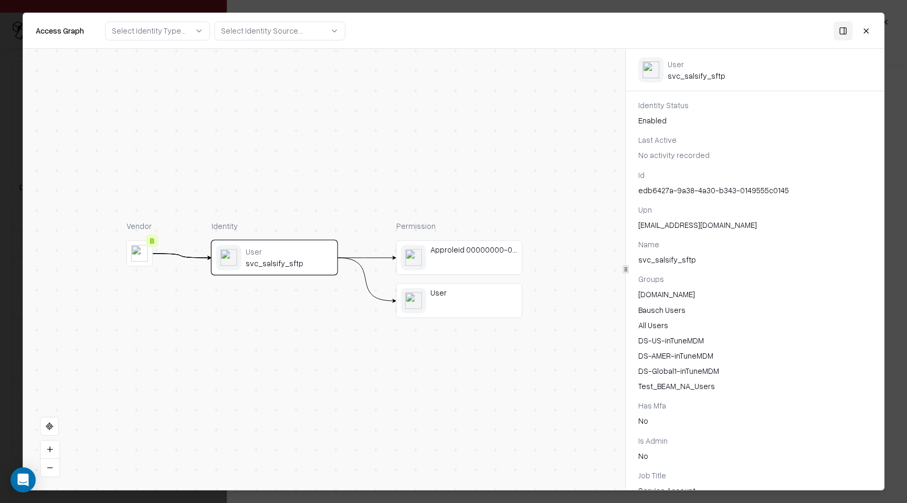
click at [486, 260] on div "Approleid 00000000-0000-0000-0000-000000000000" at bounding box center [473, 257] width 87 height 25
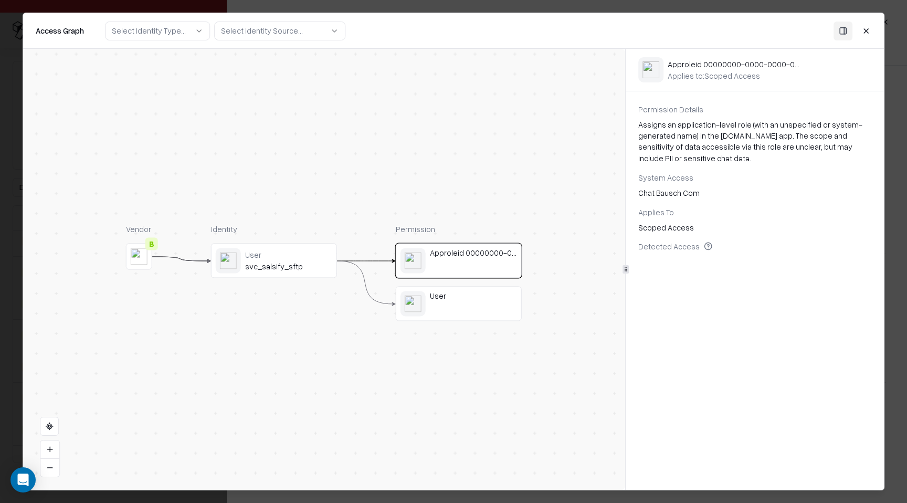
click at [865, 30] on button "Close" at bounding box center [866, 30] width 19 height 19
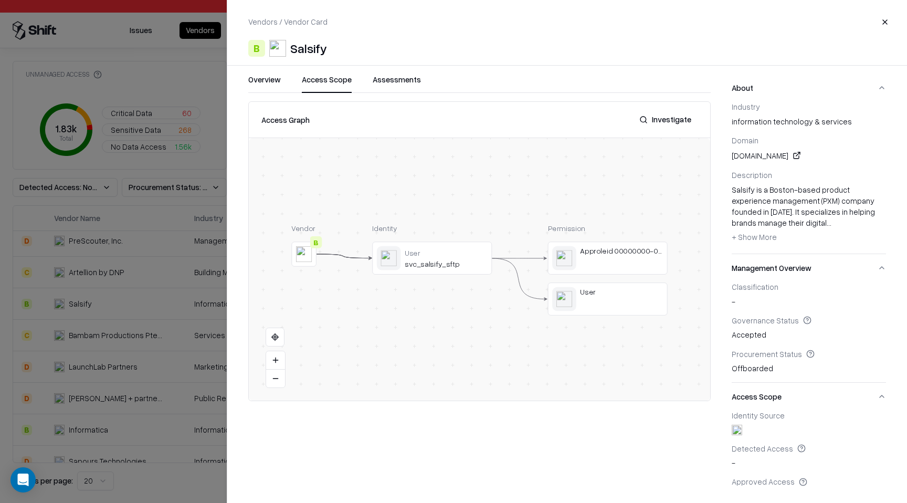
click at [169, 191] on div at bounding box center [453, 251] width 907 height 503
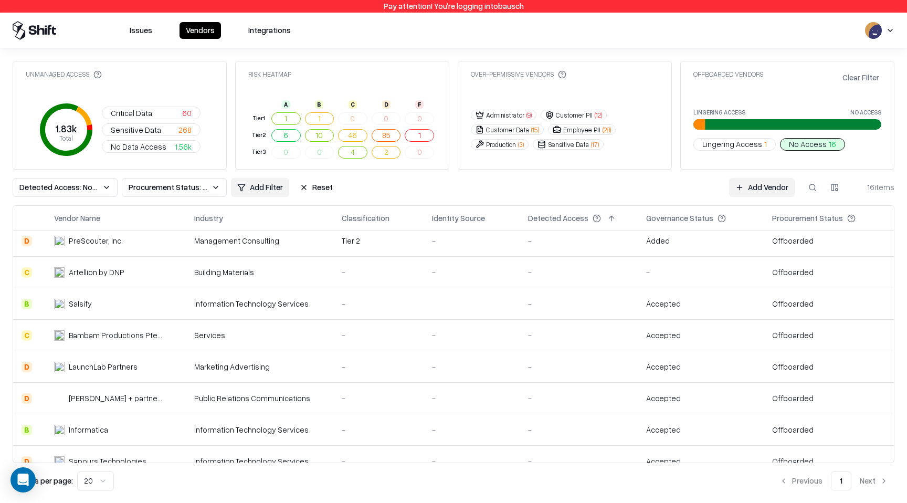
scroll to position [132, 0]
click at [806, 186] on button at bounding box center [812, 187] width 19 height 19
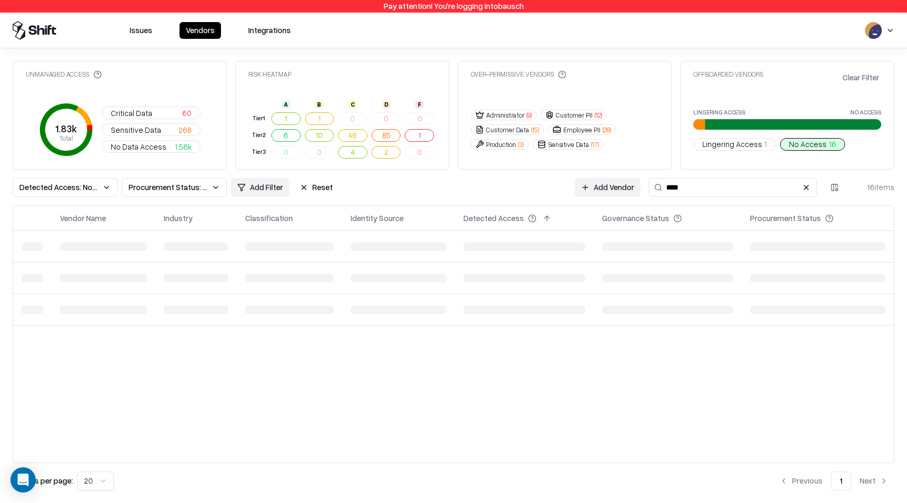
scroll to position [0, 0]
type input "****"
click at [313, 192] on button "Reset" at bounding box center [316, 187] width 46 height 19
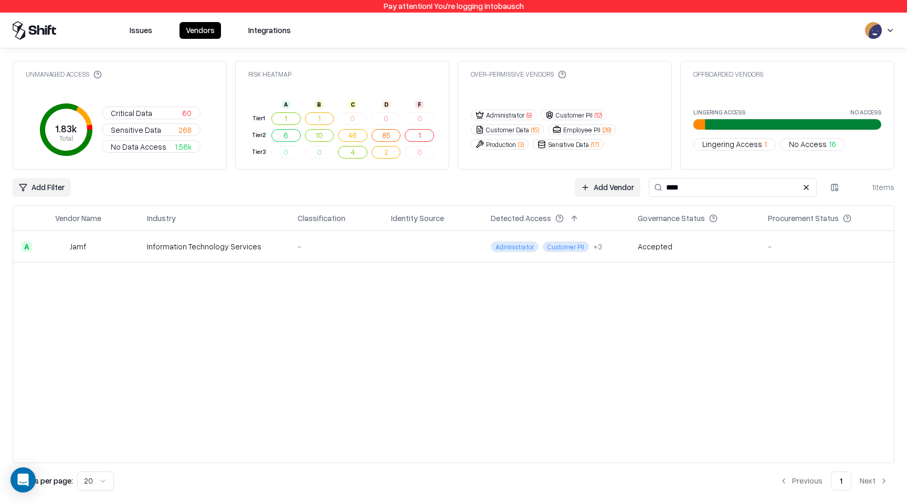
click at [243, 261] on td "Information Technology Services" at bounding box center [214, 246] width 151 height 31
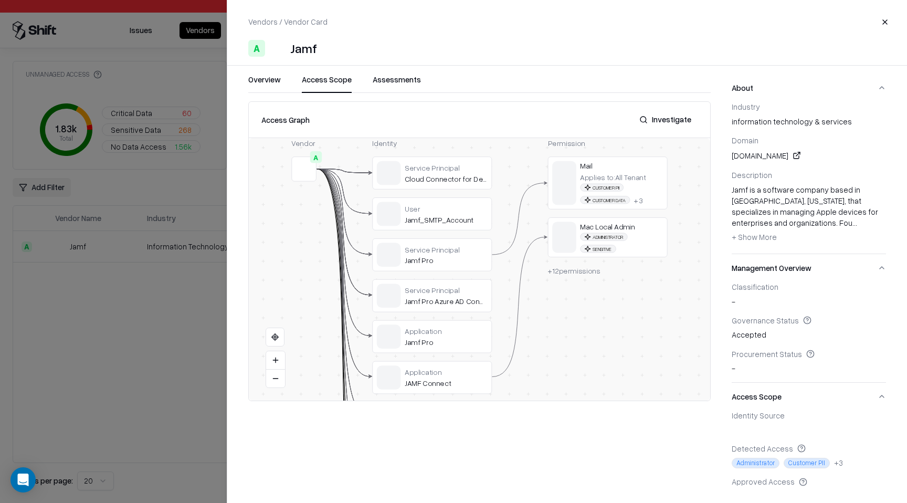
click at [331, 87] on button "Access Scope" at bounding box center [327, 83] width 50 height 19
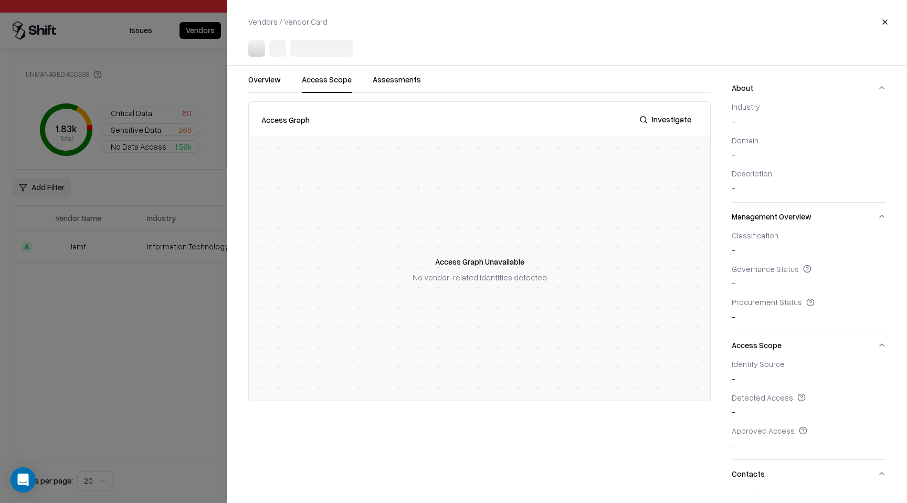
click at [101, 245] on div at bounding box center [453, 251] width 907 height 503
